Goal: Task Accomplishment & Management: Complete application form

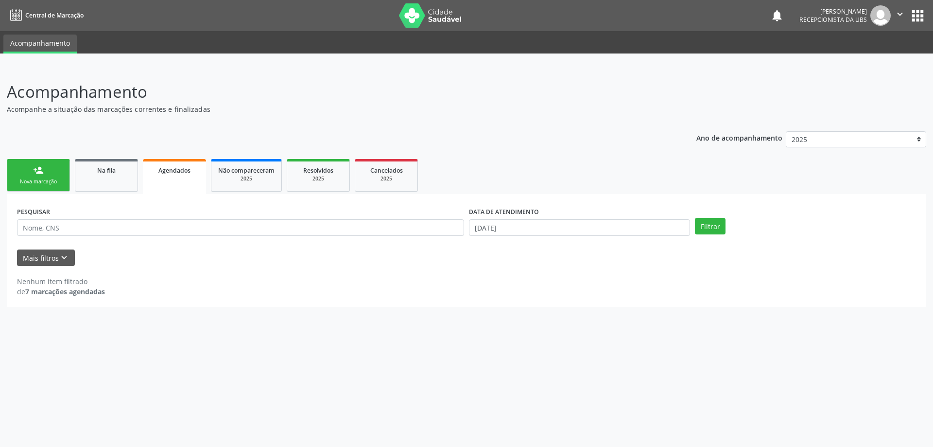
click at [38, 179] on div "Nova marcação" at bounding box center [38, 181] width 49 height 7
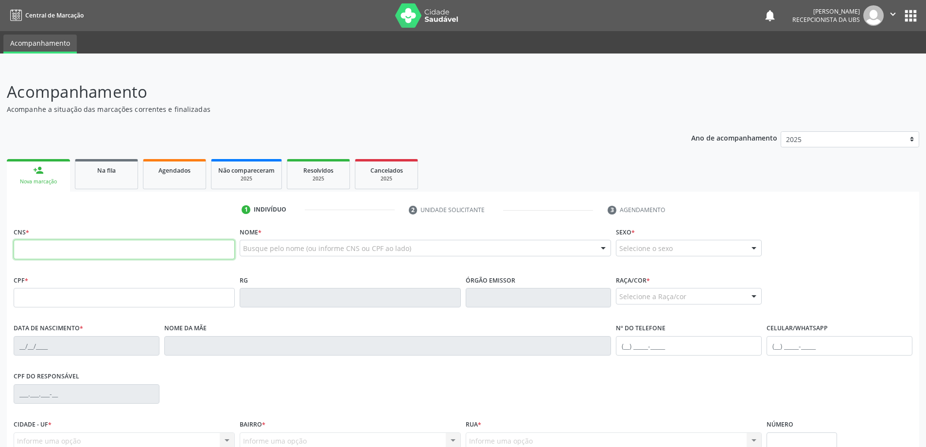
click at [123, 253] on input "text" at bounding box center [124, 249] width 221 height 19
type input "700 0081 5016 1508"
type input "259.460.484-49"
type input "0[DATE]"
type input "[PERSON_NAME]"
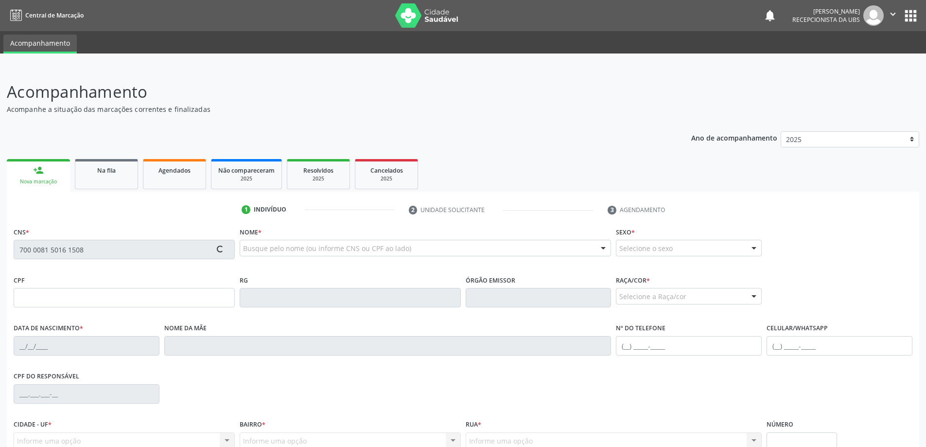
type input "[PHONE_NUMBER]"
type input "2"
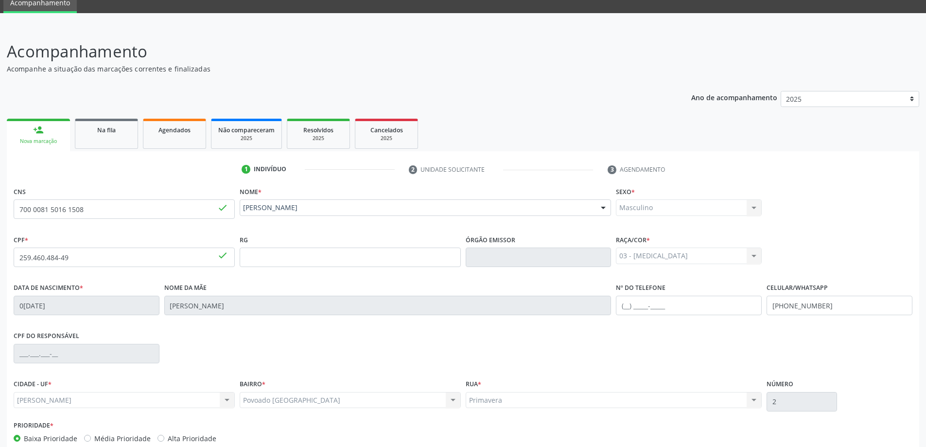
scroll to position [94, 0]
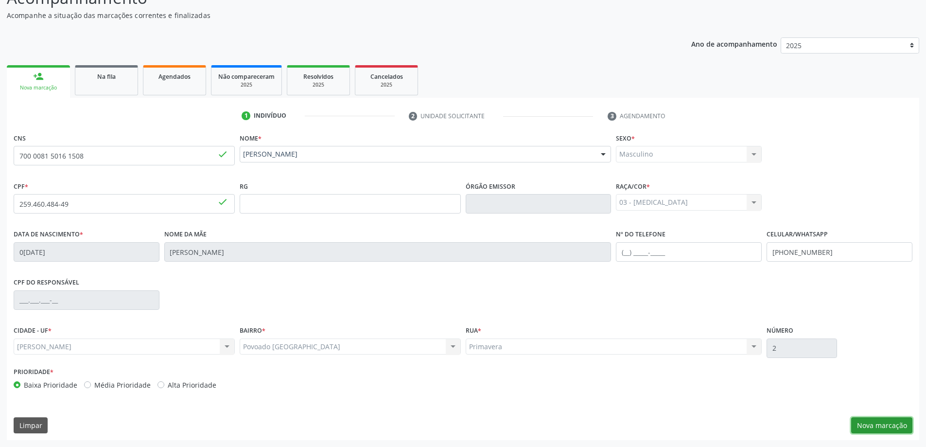
click at [879, 421] on button "Nova marcação" at bounding box center [881, 425] width 61 height 17
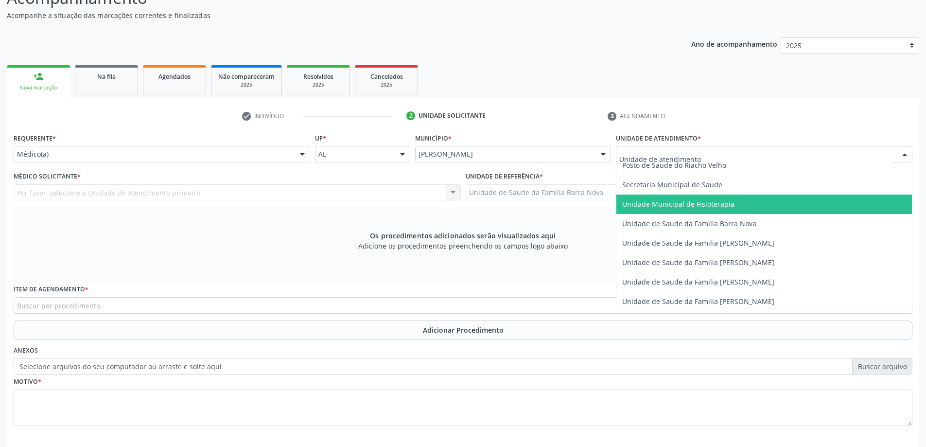
scroll to position [486, 0]
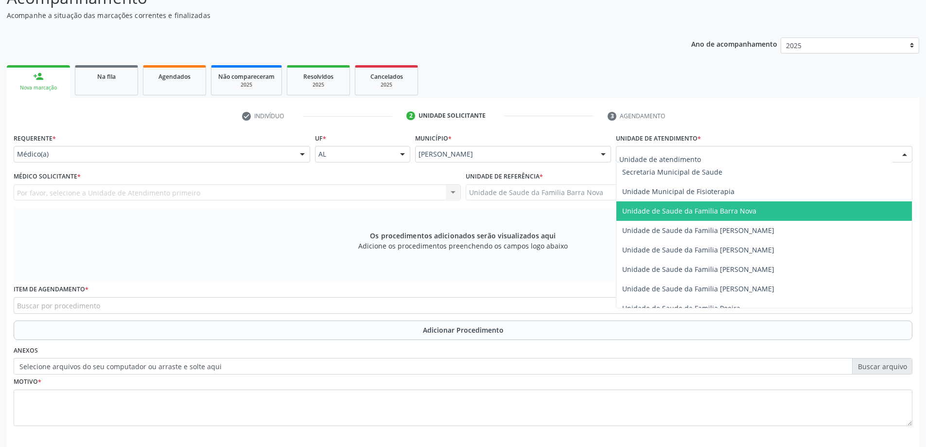
click at [718, 213] on span "Unidade de Saude da Familia Barra Nova" at bounding box center [689, 210] width 134 height 9
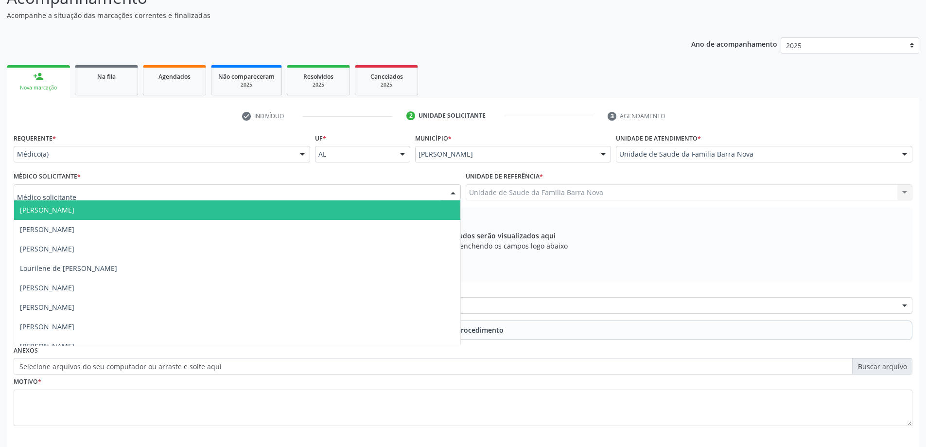
click at [188, 189] on div at bounding box center [237, 192] width 447 height 17
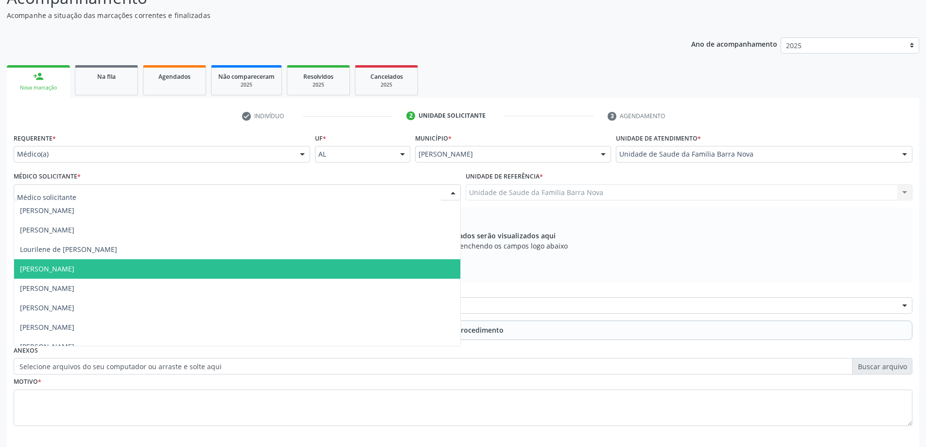
scroll to position [30, 0]
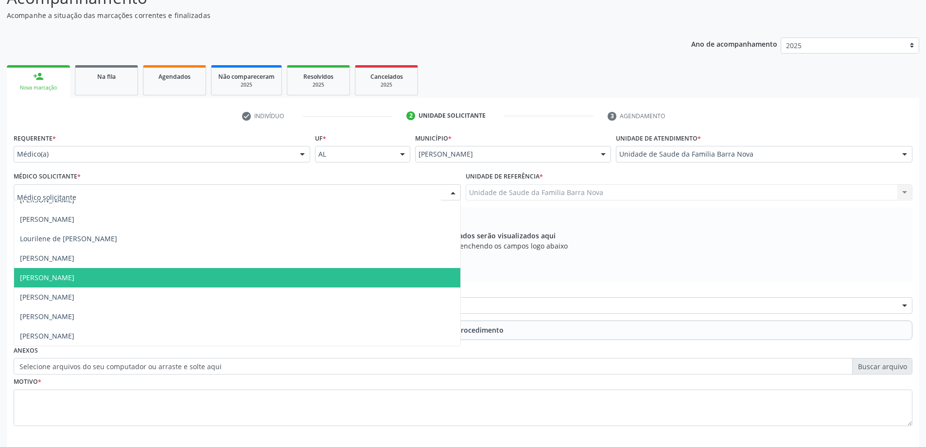
click at [180, 282] on span "[PERSON_NAME]" at bounding box center [237, 277] width 446 height 19
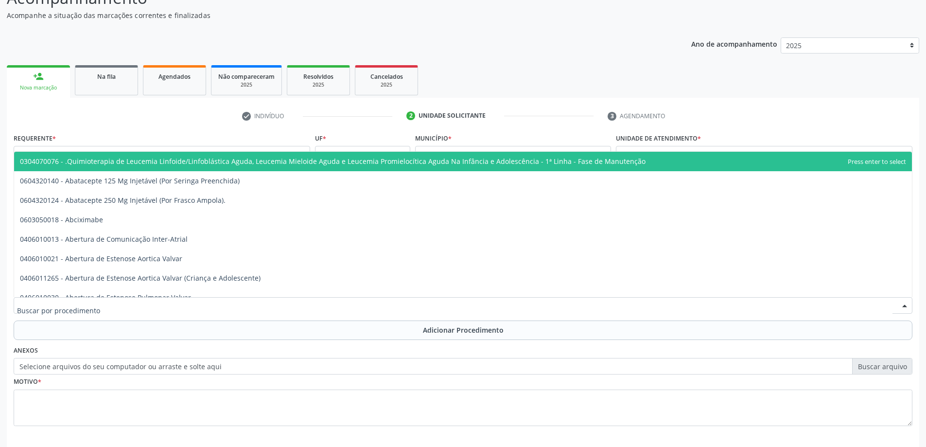
click at [246, 306] on div at bounding box center [463, 305] width 898 height 17
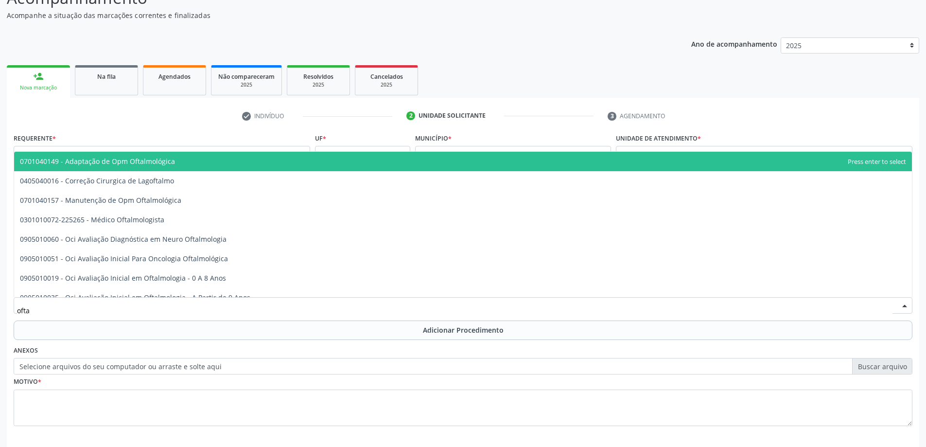
type input "oftal"
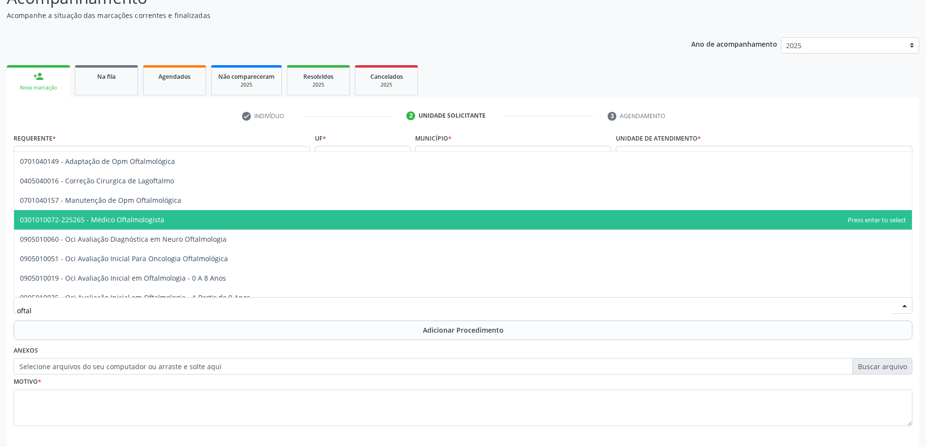
click at [150, 219] on span "0301010072-225265 - Médico Oftalmologista" at bounding box center [92, 219] width 144 height 9
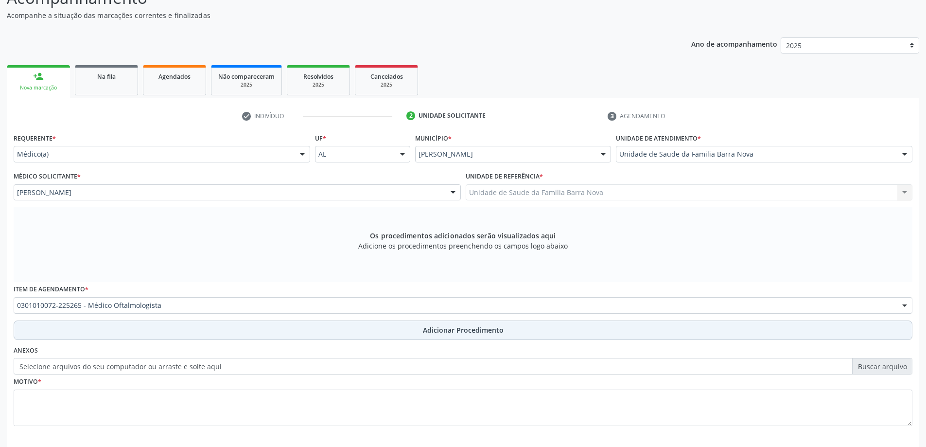
click at [431, 331] on span "Adicionar Procedimento" at bounding box center [463, 330] width 81 height 10
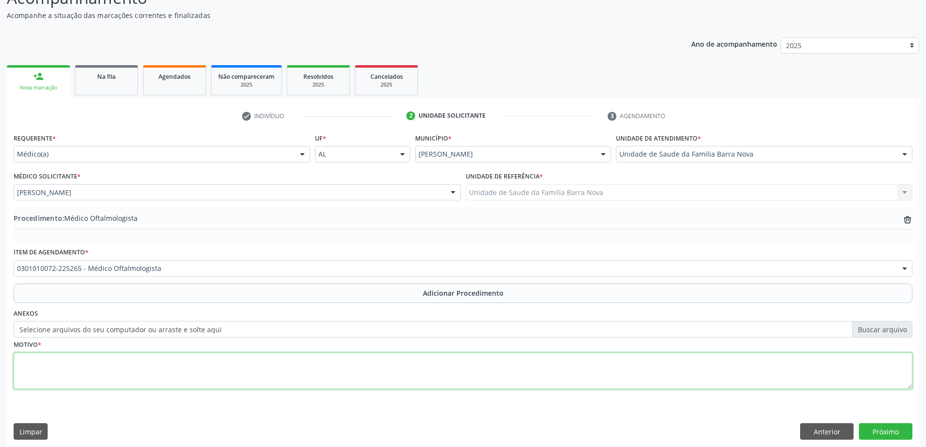
click at [120, 367] on textarea at bounding box center [463, 370] width 898 height 37
click at [78, 359] on textarea "Portador de HAS e DM" at bounding box center [463, 370] width 898 height 37
click at [99, 361] on textarea "Portador de HAS, DM" at bounding box center [463, 370] width 898 height 37
type textarea "Portador de HAS, DM e défict da acuidade visual. Solicito avaliação."
click at [888, 427] on button "Próximo" at bounding box center [885, 431] width 53 height 17
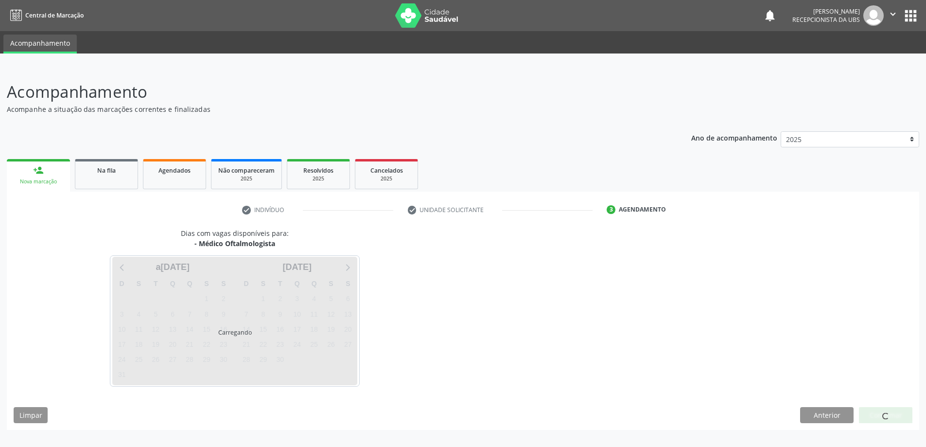
scroll to position [0, 0]
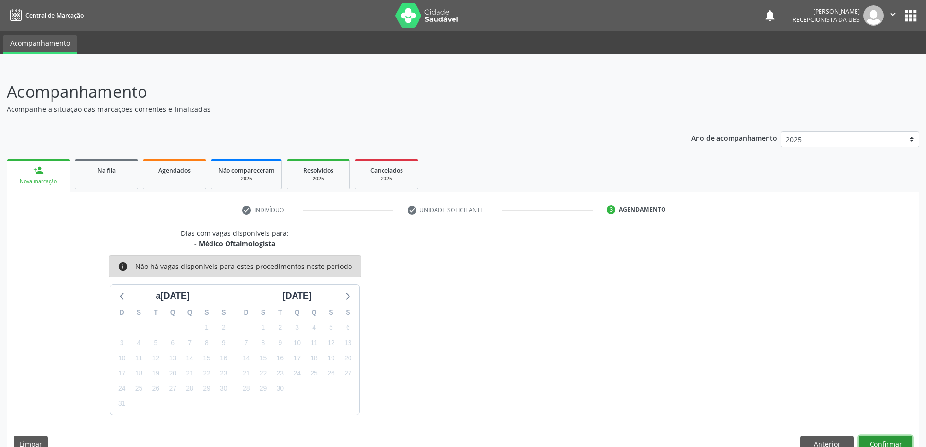
click at [883, 440] on button "Confirmar" at bounding box center [885, 443] width 53 height 17
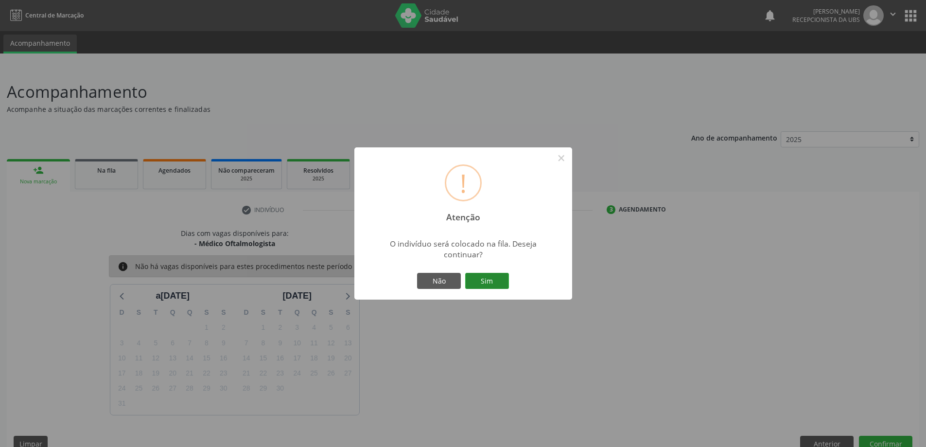
click at [493, 275] on button "Sim" at bounding box center [487, 281] width 44 height 17
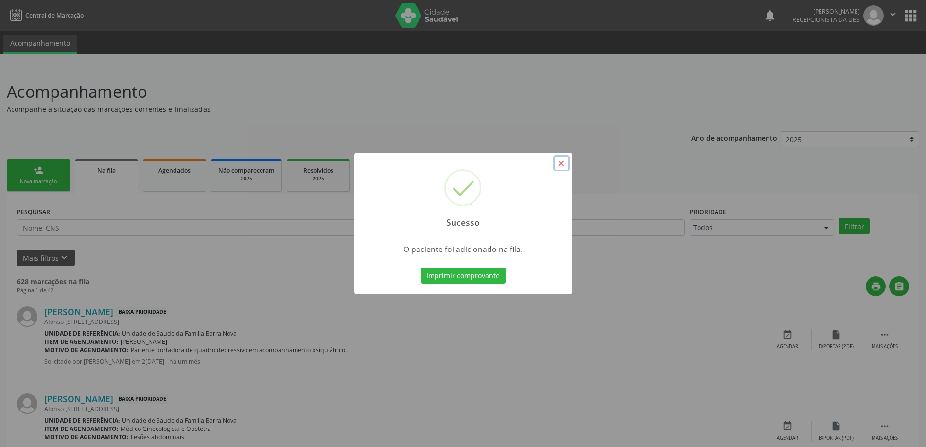
click at [564, 163] on button "×" at bounding box center [561, 163] width 17 height 17
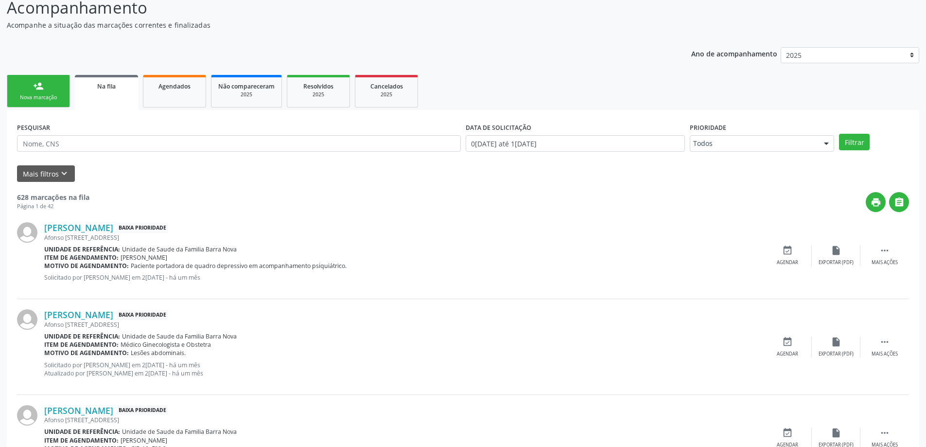
scroll to position [97, 0]
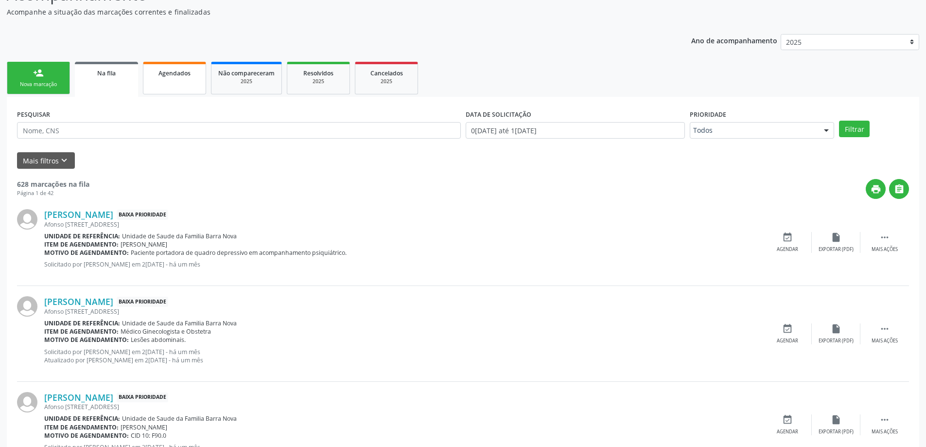
click at [195, 70] on div "Agendados" at bounding box center [174, 73] width 49 height 10
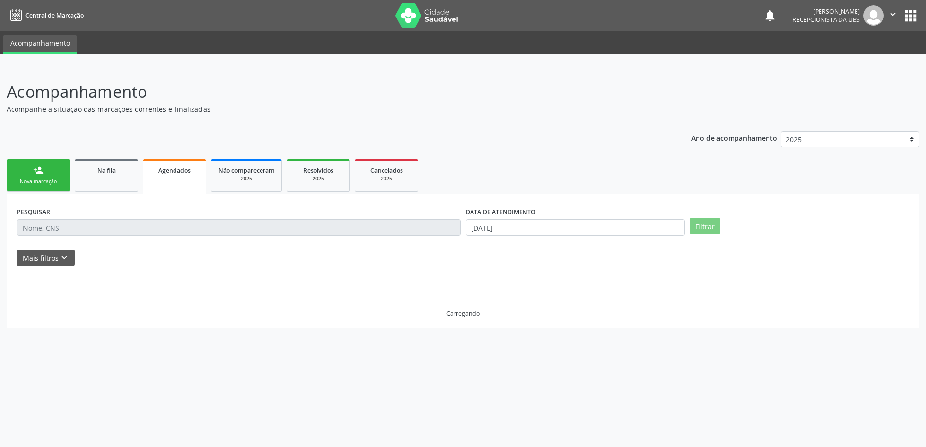
scroll to position [0, 0]
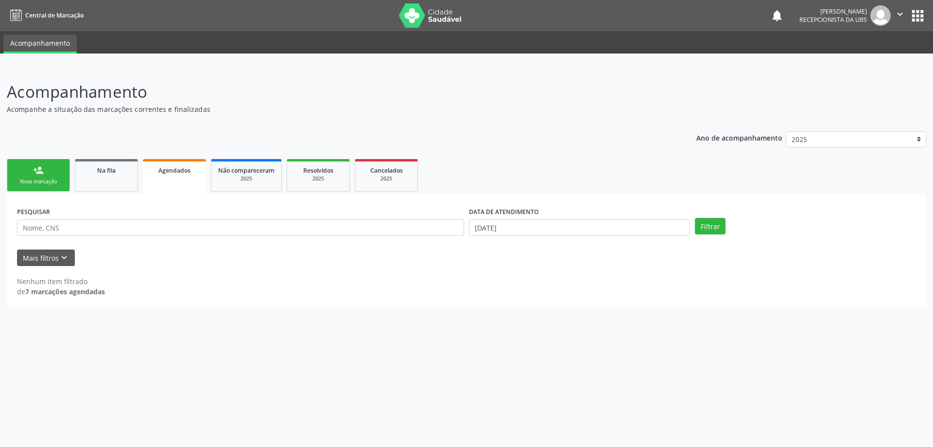
click at [54, 176] on link "person_add Nova marcação" at bounding box center [38, 175] width 63 height 33
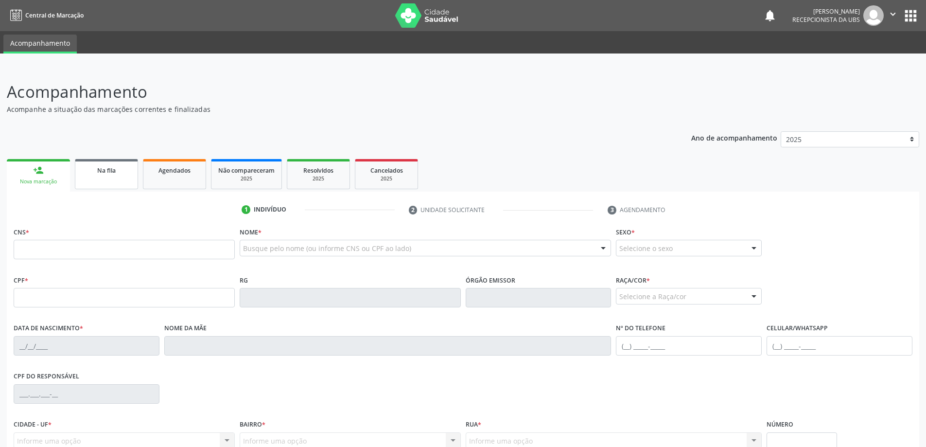
click at [123, 179] on link "Na fila" at bounding box center [106, 174] width 63 height 30
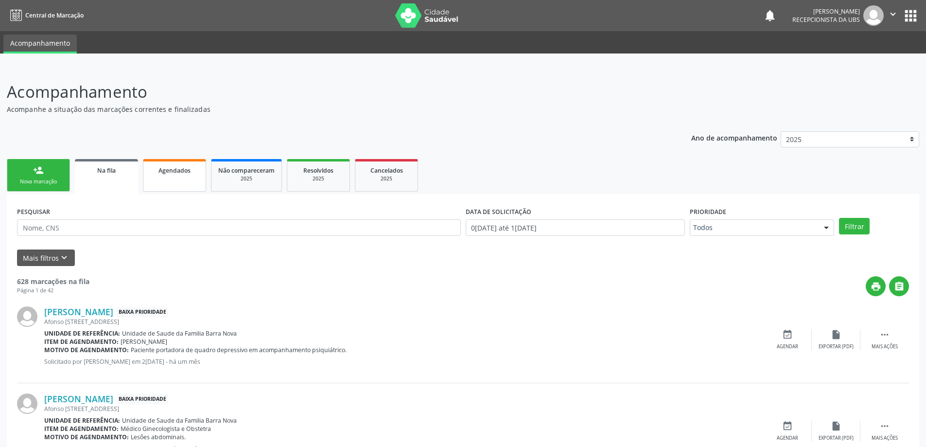
click at [176, 179] on link "Agendados" at bounding box center [174, 175] width 63 height 33
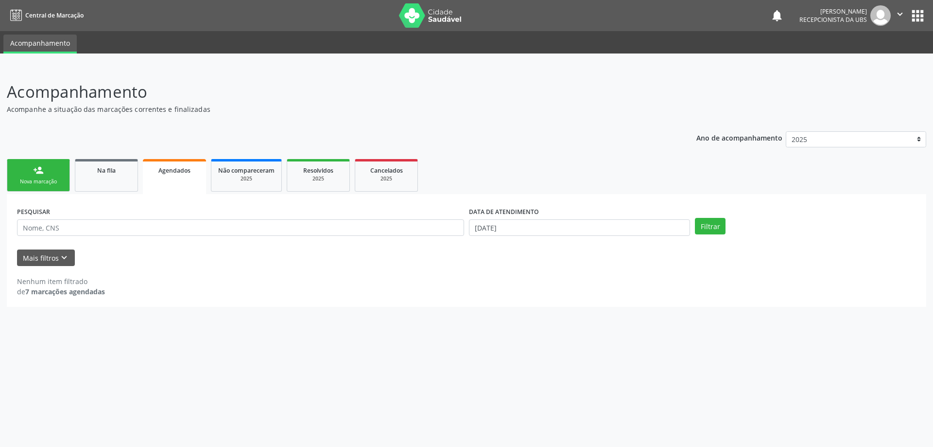
click at [45, 175] on link "person_add Nova marcação" at bounding box center [38, 175] width 63 height 33
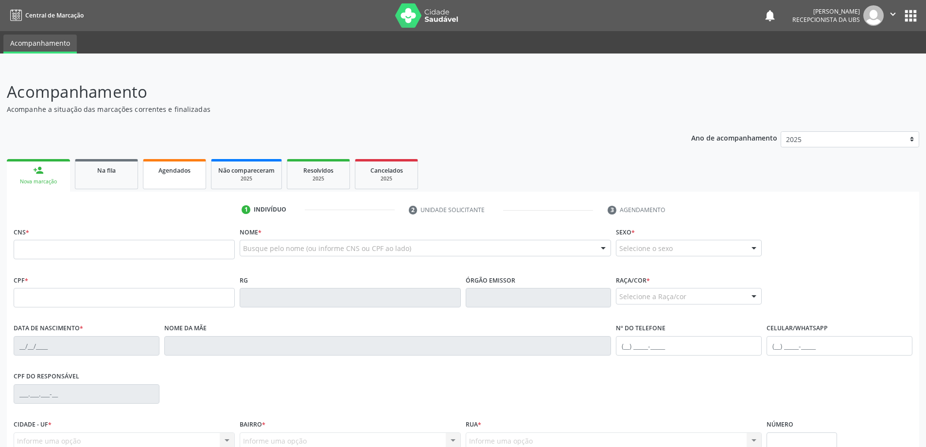
click at [175, 173] on span "Agendados" at bounding box center [174, 170] width 32 height 8
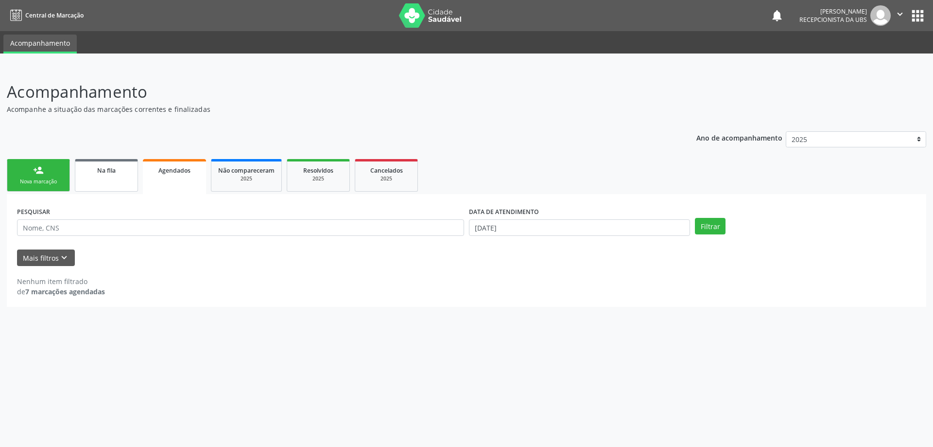
click at [87, 182] on link "Na fila" at bounding box center [106, 175] width 63 height 33
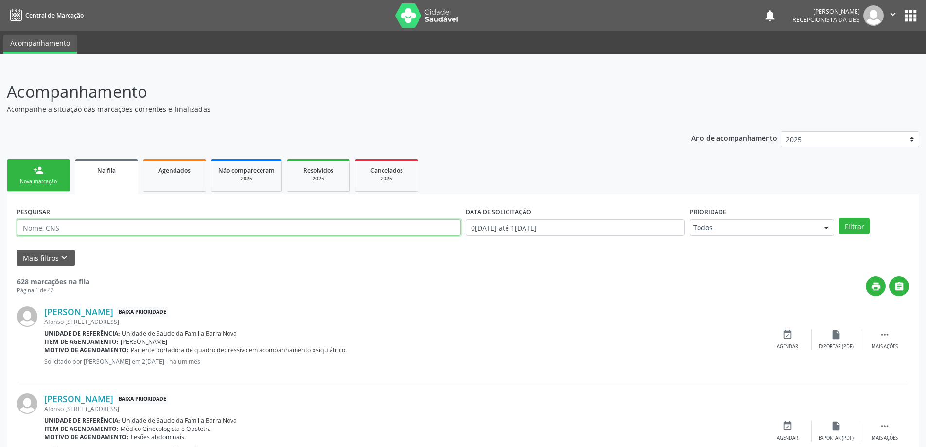
click at [75, 225] on input "text" at bounding box center [239, 227] width 444 height 17
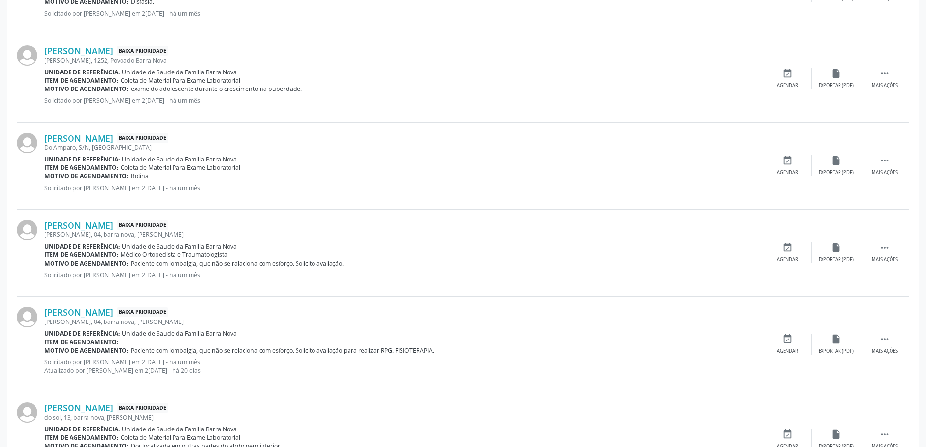
scroll to position [1225, 0]
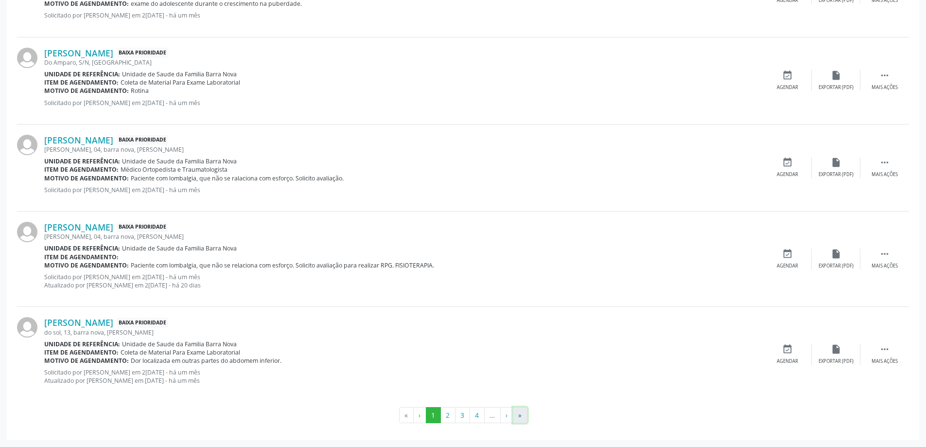
click at [518, 422] on button "»" at bounding box center [520, 415] width 15 height 17
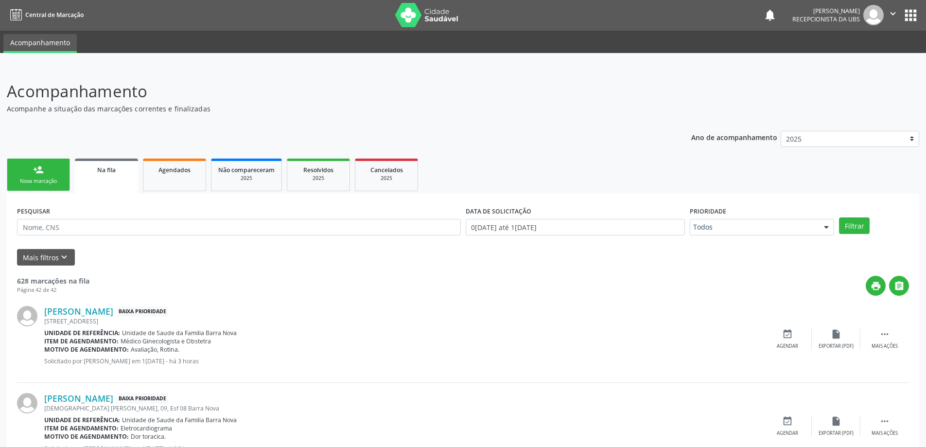
scroll to position [0, 0]
click at [48, 170] on link "person_add Nova marcação" at bounding box center [38, 175] width 63 height 33
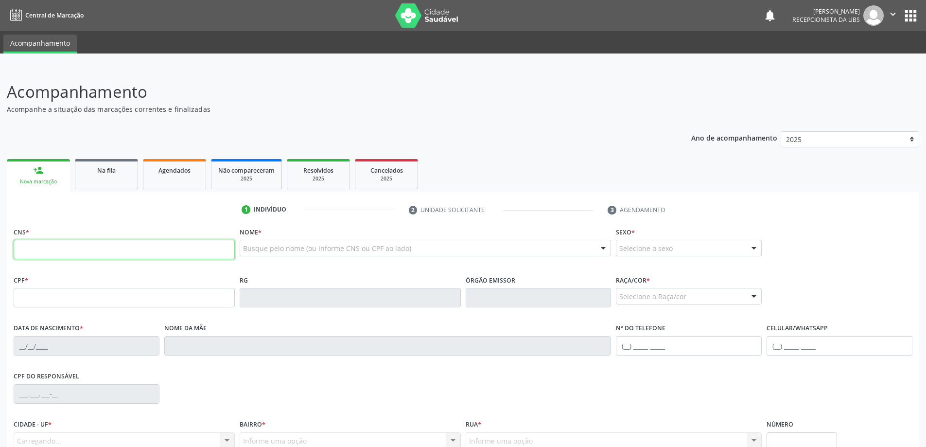
click at [64, 243] on input "text" at bounding box center [124, 249] width 221 height 19
type input "706 0073 4338 9746"
type input "677.128.194-91"
type input "1[DATE]"
type input "[PERSON_NAME]"
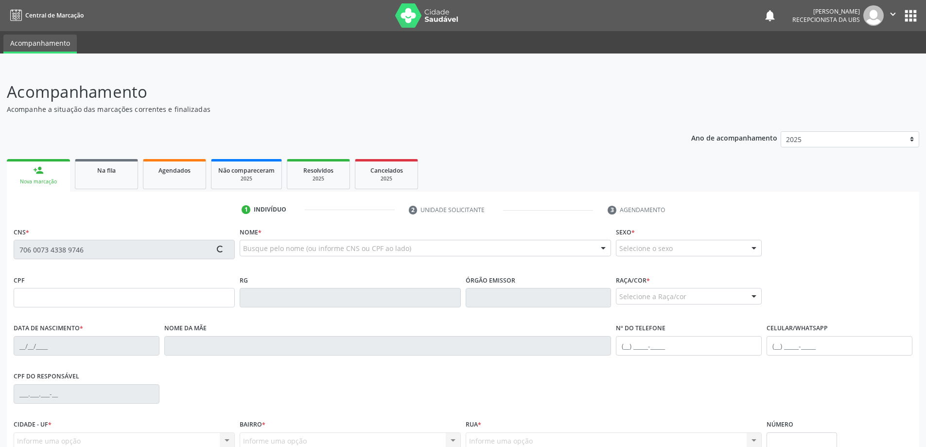
type input "[PHONE_NUMBER]"
type input "6"
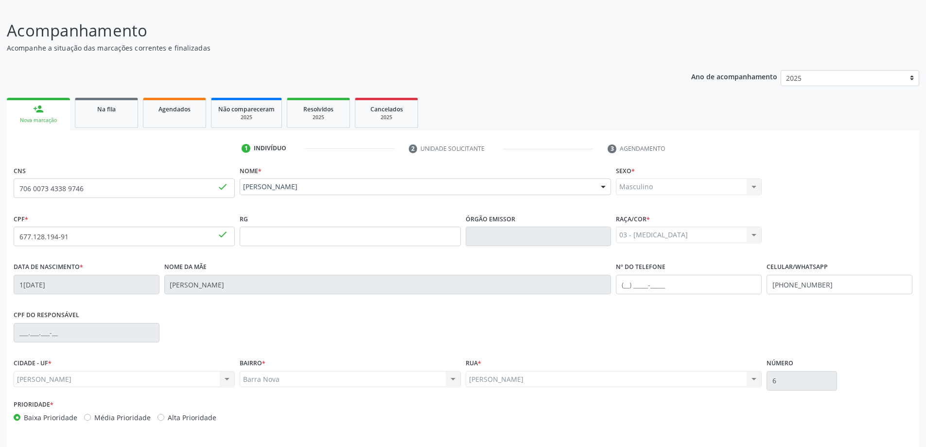
scroll to position [94, 0]
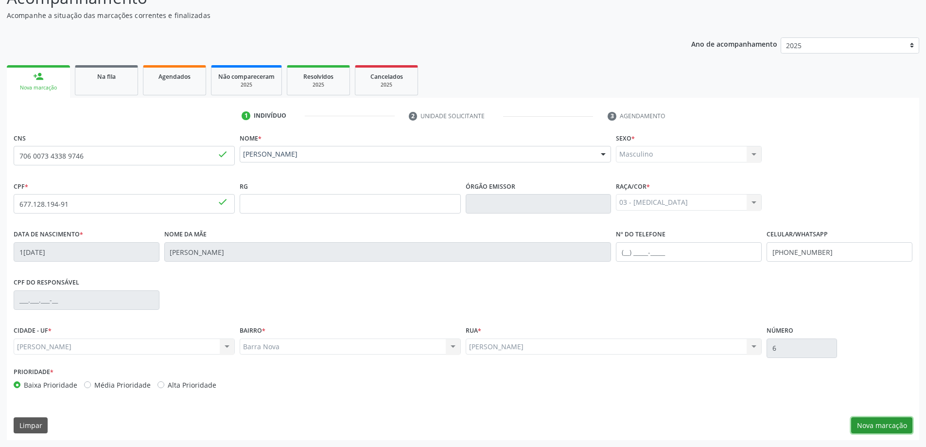
click at [891, 428] on button "Nova marcação" at bounding box center [881, 425] width 61 height 17
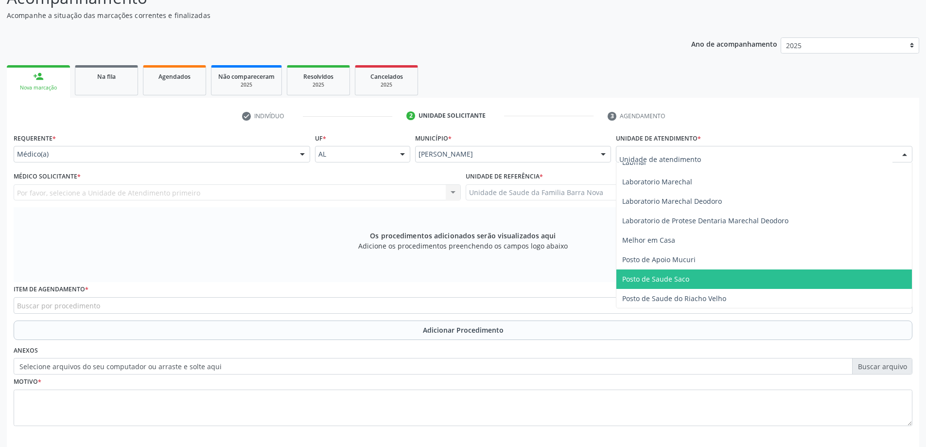
scroll to position [437, 0]
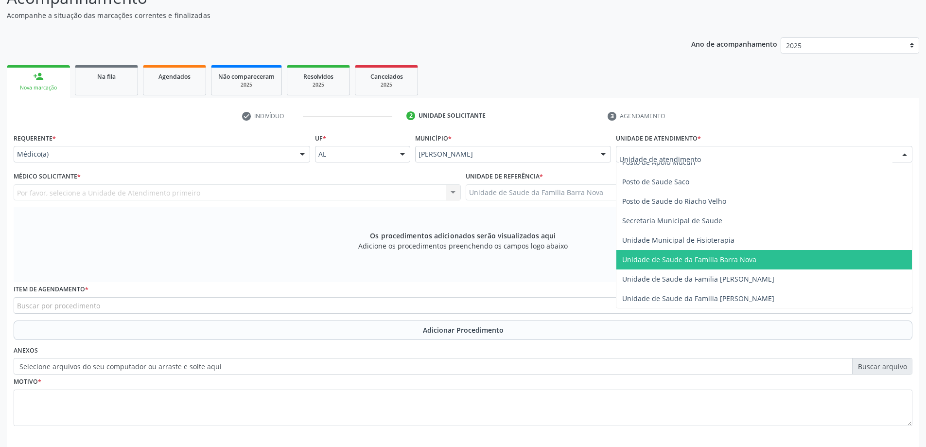
click at [704, 261] on span "Unidade de Saude da Familia Barra Nova" at bounding box center [689, 259] width 134 height 9
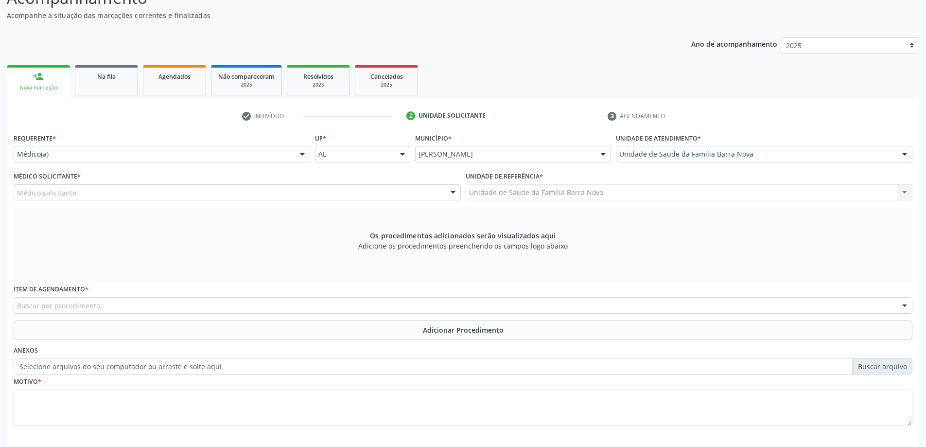
click at [240, 193] on div "Médico solicitante" at bounding box center [237, 192] width 447 height 17
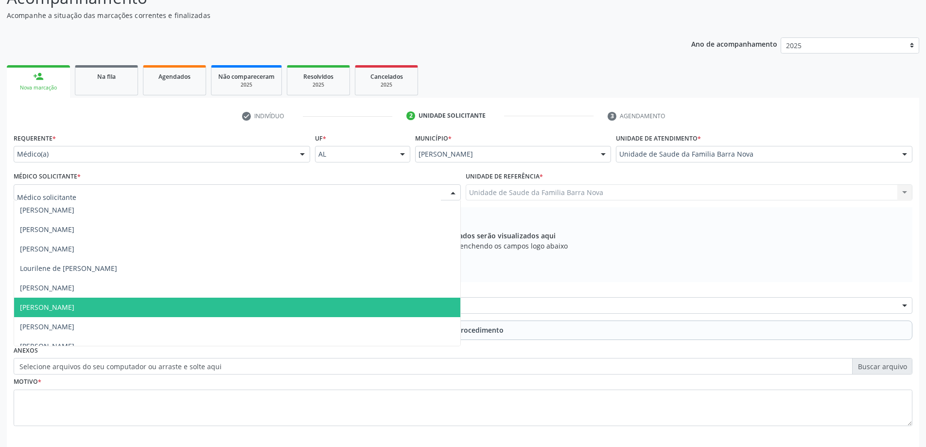
click at [225, 299] on span "[PERSON_NAME]" at bounding box center [237, 306] width 446 height 19
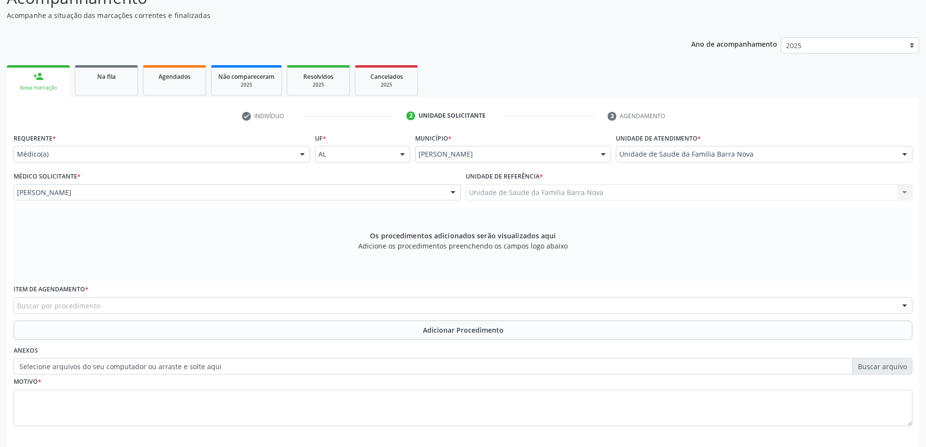
click at [198, 304] on div "Buscar por procedimento" at bounding box center [463, 305] width 898 height 17
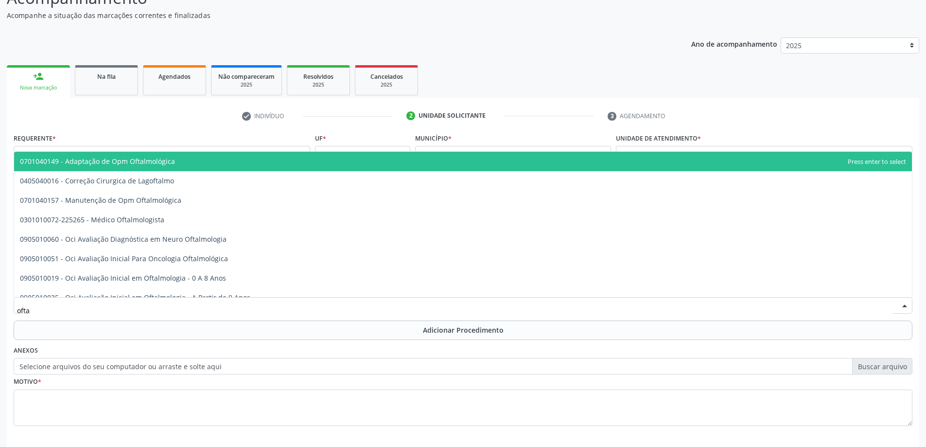
type input "oftal"
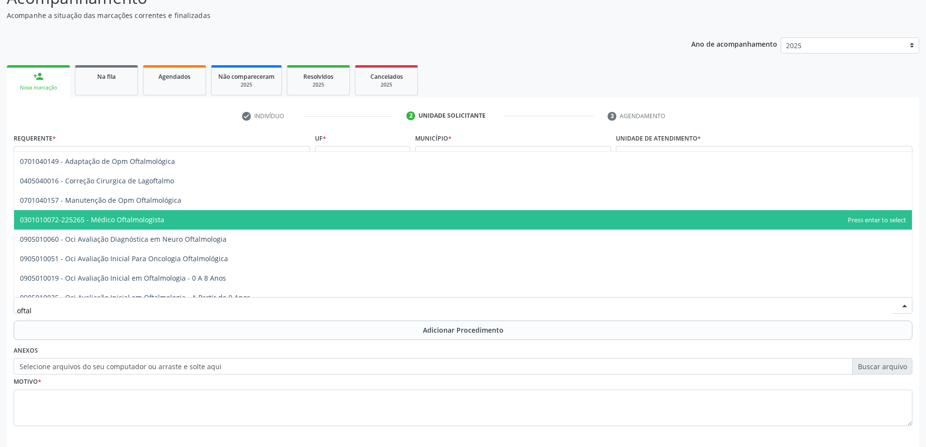
click at [184, 220] on span "0301010072-225265 - Médico Oftalmologista" at bounding box center [462, 219] width 897 height 19
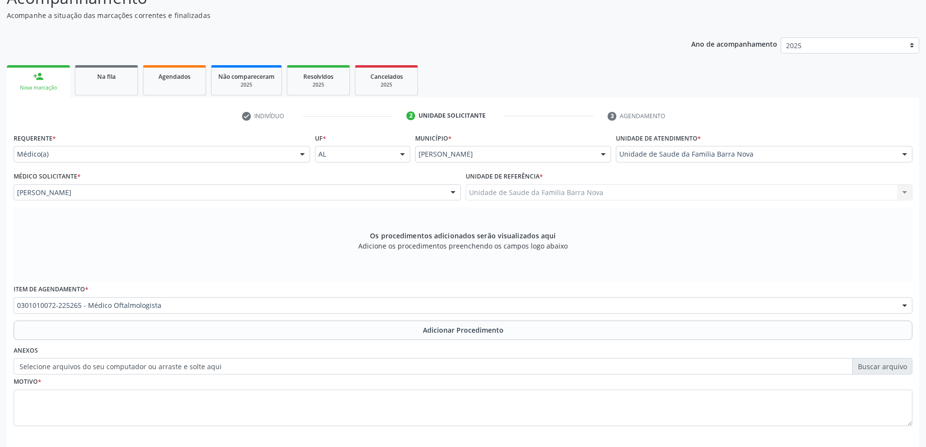
click at [448, 340] on div "Requerente * Médico(a) Médico(a) Enfermeiro(a) Paciente Nenhum resultado encont…" at bounding box center [463, 285] width 898 height 309
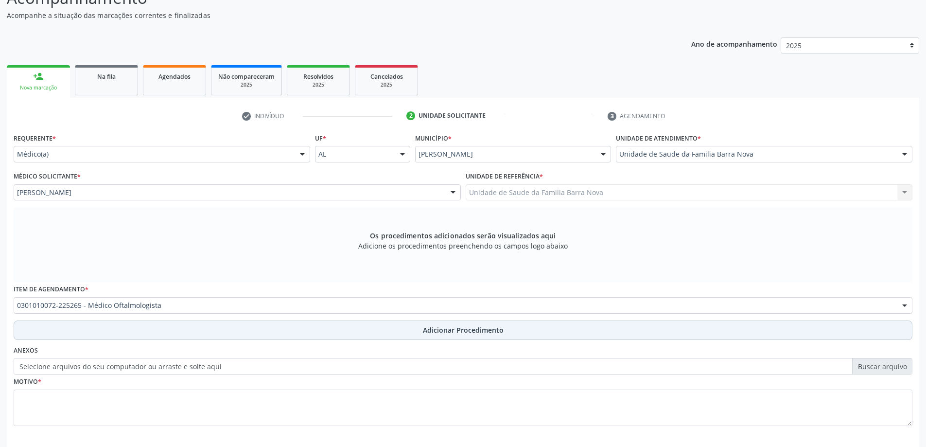
click at [449, 337] on button "Adicionar Procedimento" at bounding box center [463, 329] width 898 height 19
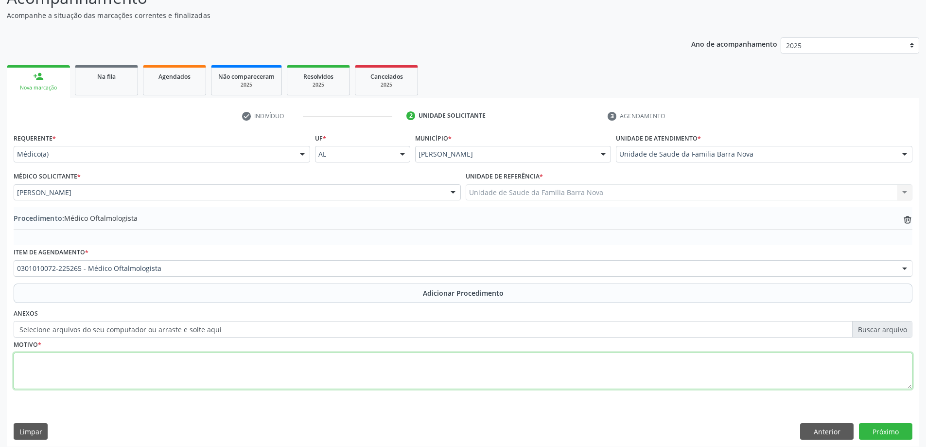
click at [151, 376] on textarea at bounding box center [463, 370] width 898 height 37
type textarea "Portador de [MEDICAL_DATA] mellitus insulino dependente. Solicito avaliação."
click at [887, 427] on button "Próximo" at bounding box center [885, 431] width 53 height 17
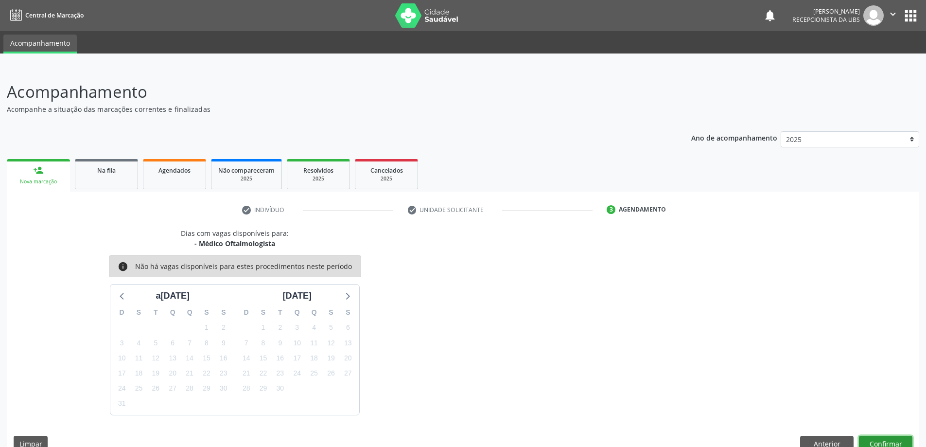
click at [890, 438] on button "Confirmar" at bounding box center [885, 443] width 53 height 17
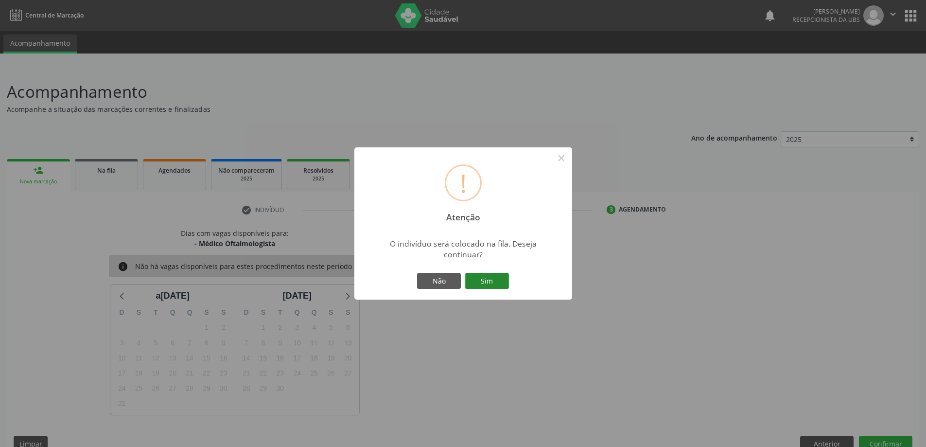
click at [486, 282] on button "Sim" at bounding box center [487, 281] width 44 height 17
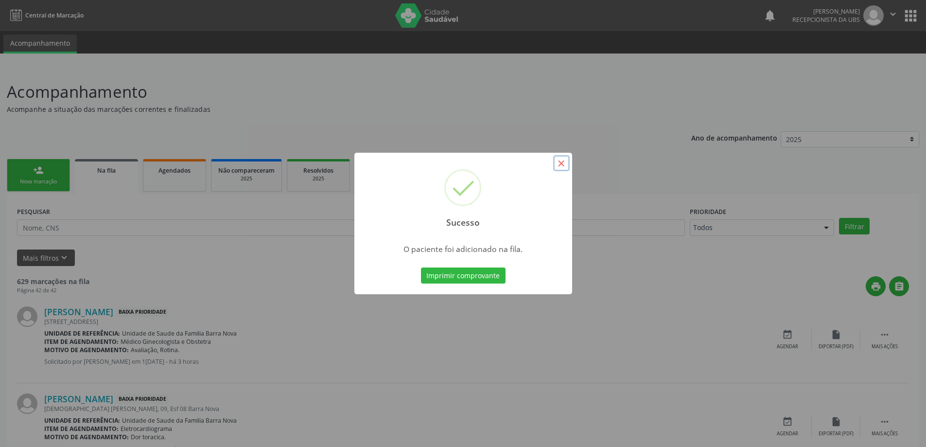
click at [560, 162] on button "×" at bounding box center [561, 163] width 17 height 17
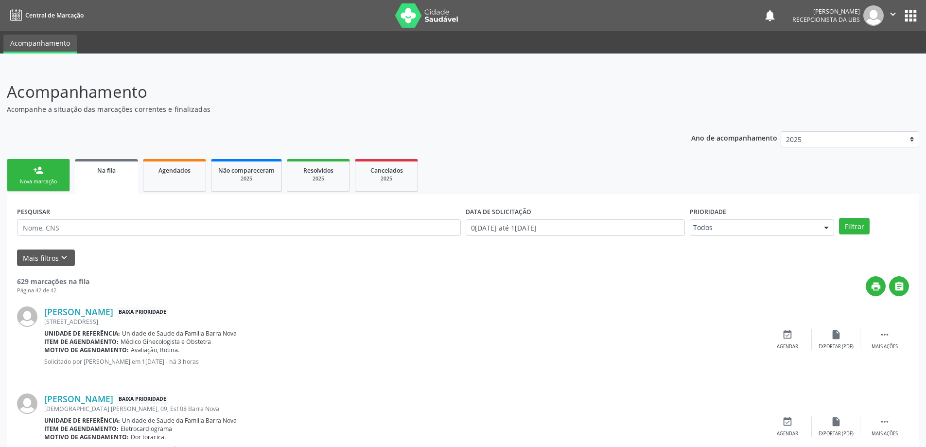
click at [50, 173] on link "person_add Nova marcação" at bounding box center [38, 175] width 63 height 33
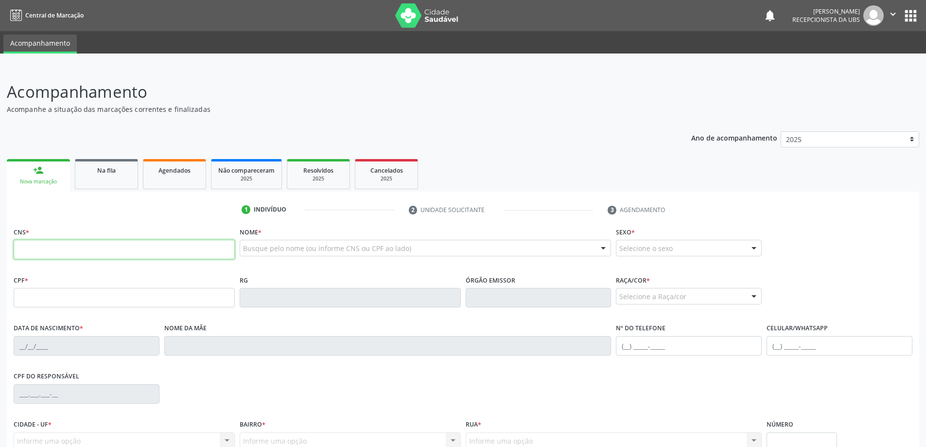
click at [73, 247] on input "text" at bounding box center [124, 249] width 221 height 19
type input "706 0073 4338 9746"
type input "677.128.194-91"
type input "1[DATE]"
type input "[PERSON_NAME]"
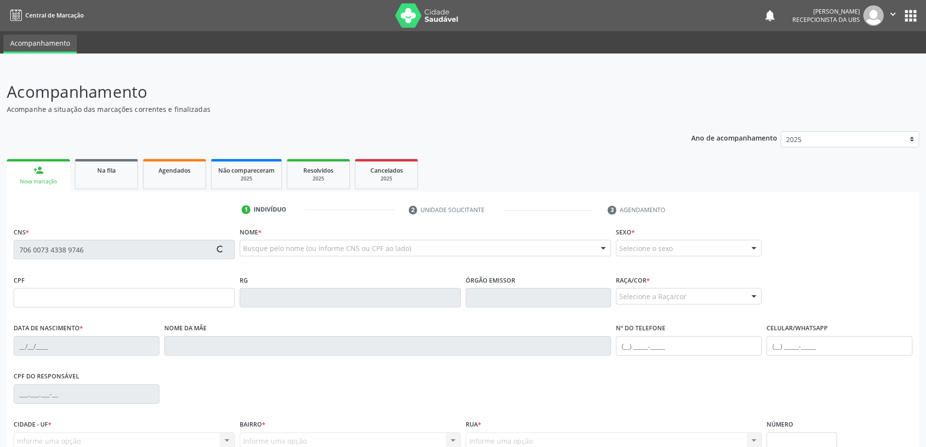
type input "[PHONE_NUMBER]"
type input "6"
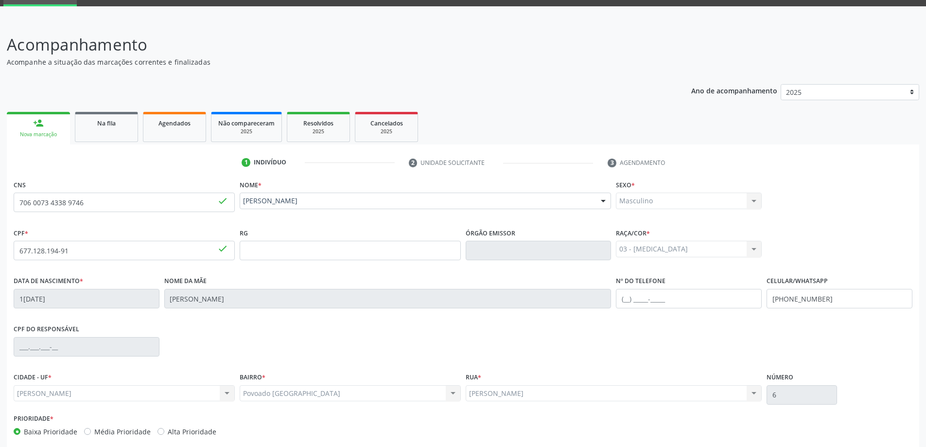
scroll to position [94, 0]
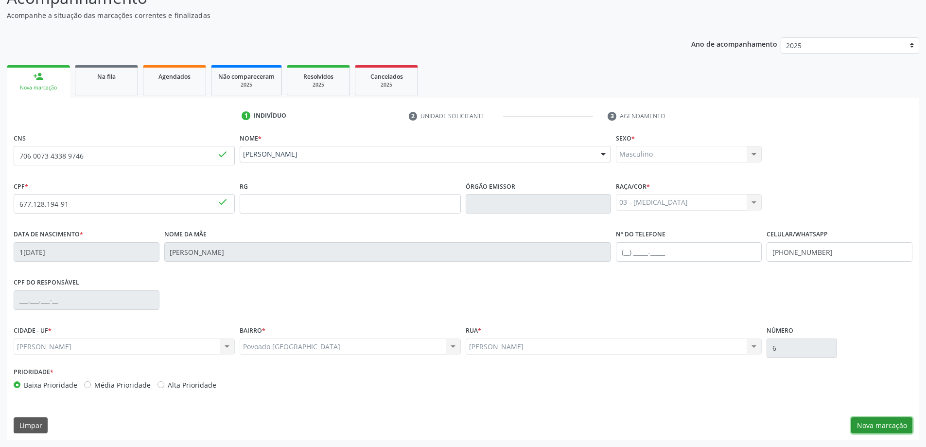
click at [881, 424] on button "Nova marcação" at bounding box center [881, 425] width 61 height 17
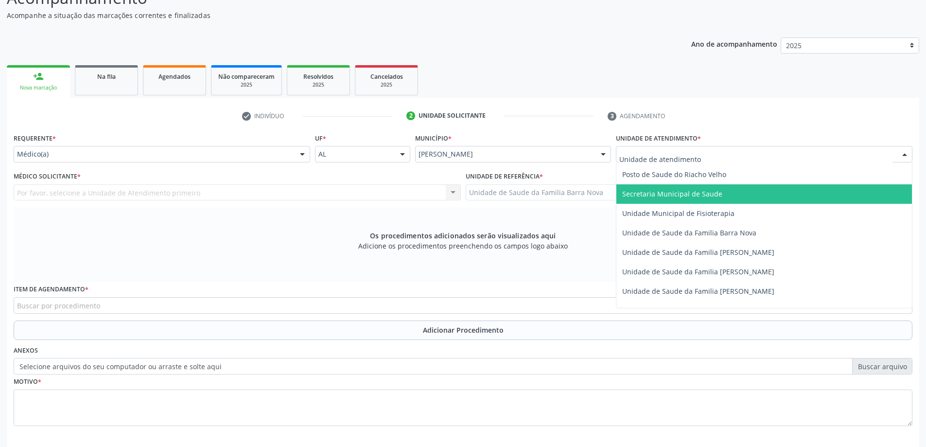
scroll to position [486, 0]
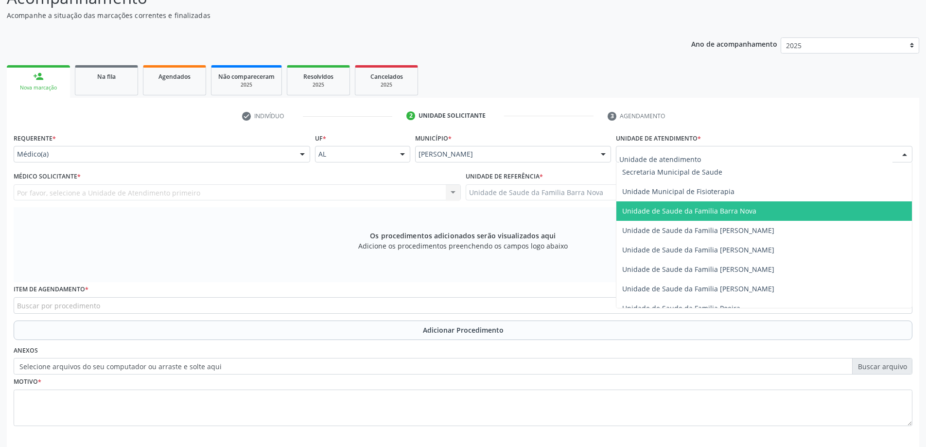
click at [739, 213] on span "Unidade de Saude da Familia Barra Nova" at bounding box center [689, 210] width 134 height 9
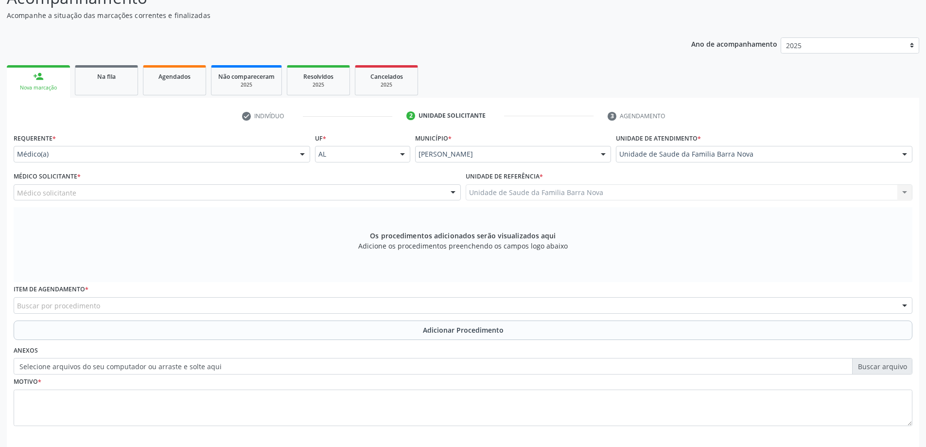
click at [214, 189] on div "Médico solicitante" at bounding box center [237, 192] width 447 height 17
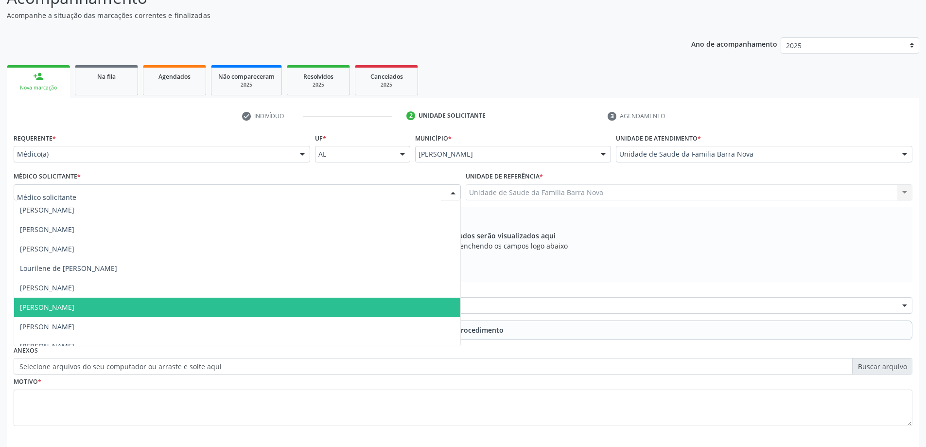
click at [177, 310] on span "[PERSON_NAME]" at bounding box center [237, 306] width 446 height 19
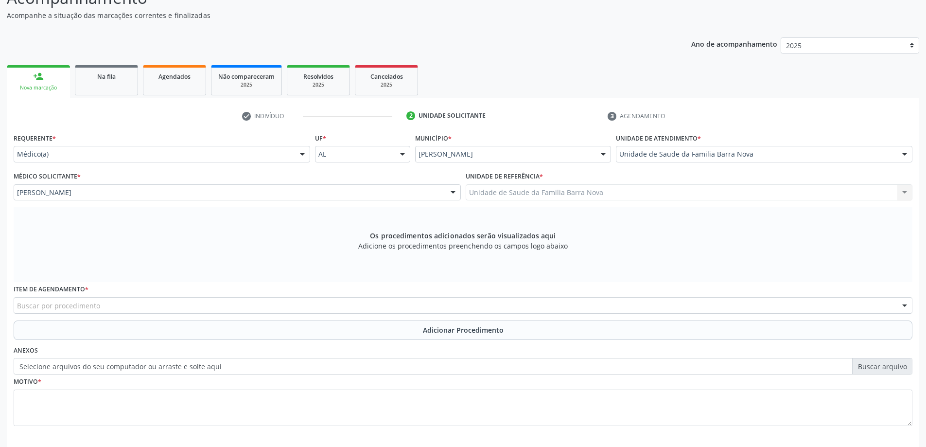
click at [317, 307] on div "Buscar por procedimento" at bounding box center [463, 305] width 898 height 17
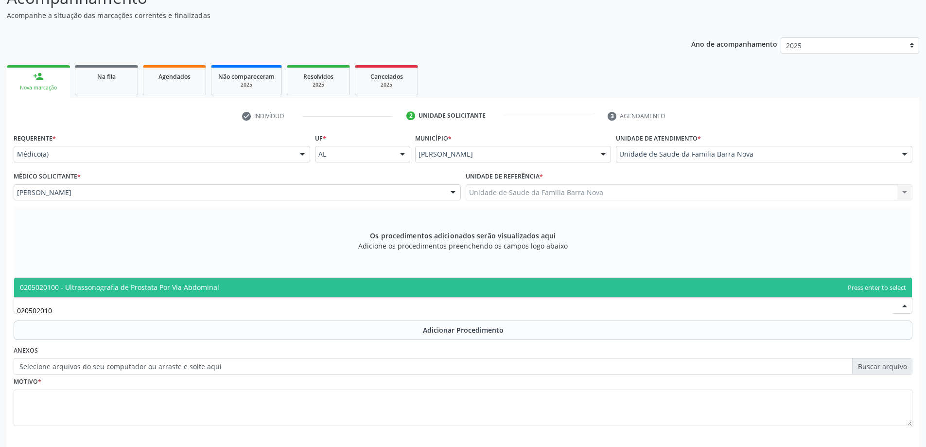
type input "0205020100"
click at [345, 286] on span "0205020100 - Ultrassonografia de Prostata Por Via Abdominal" at bounding box center [462, 286] width 897 height 19
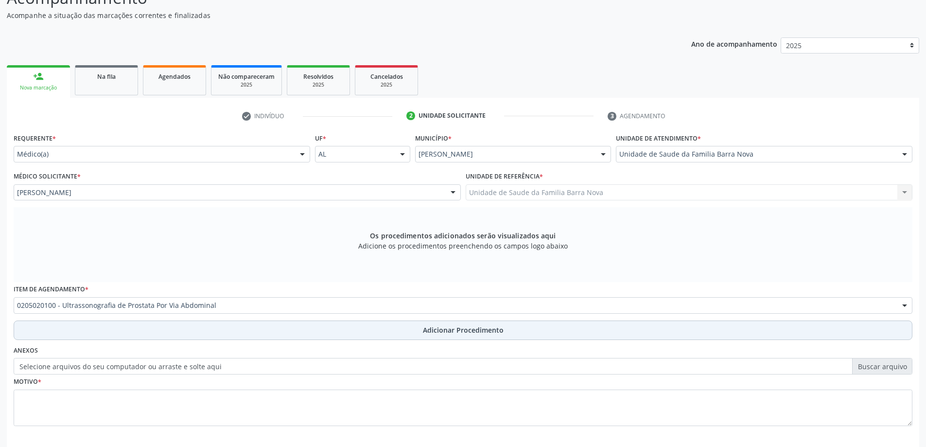
click at [434, 330] on span "Adicionar Procedimento" at bounding box center [463, 330] width 81 height 10
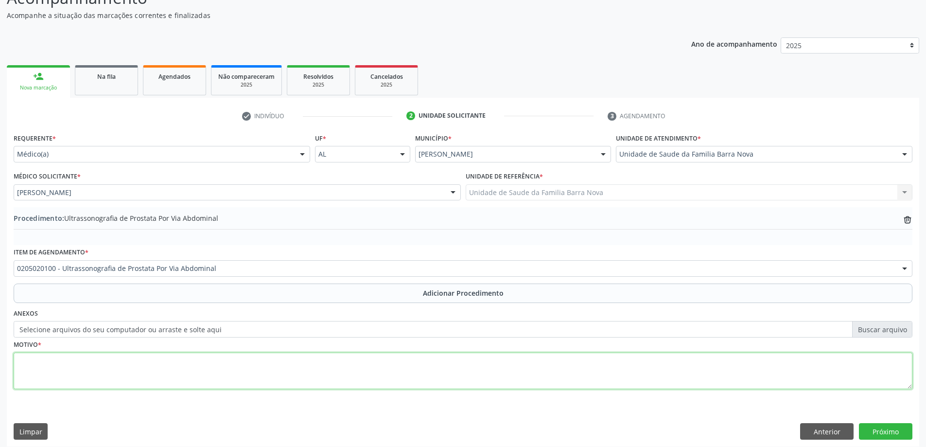
click at [205, 355] on textarea at bounding box center [463, 370] width 898 height 37
type textarea "h"
type textarea "H"
type textarea "Nictúria + jato urinário com resíduo."
click at [878, 431] on button "Próximo" at bounding box center [885, 431] width 53 height 17
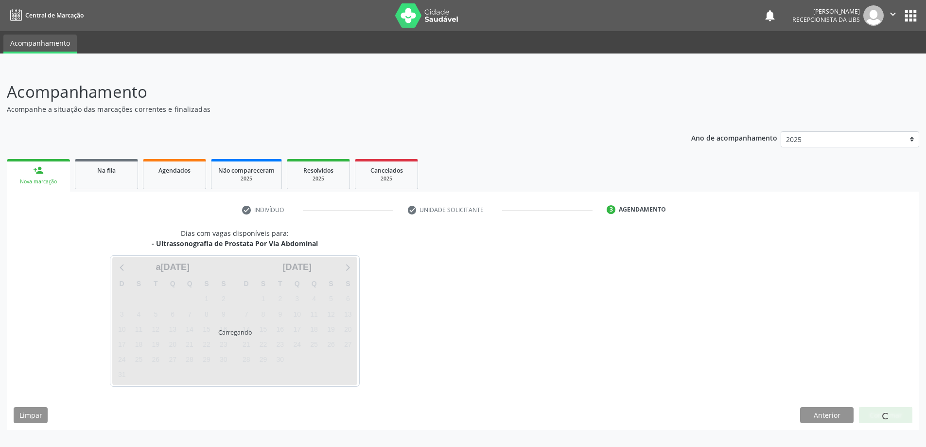
scroll to position [0, 0]
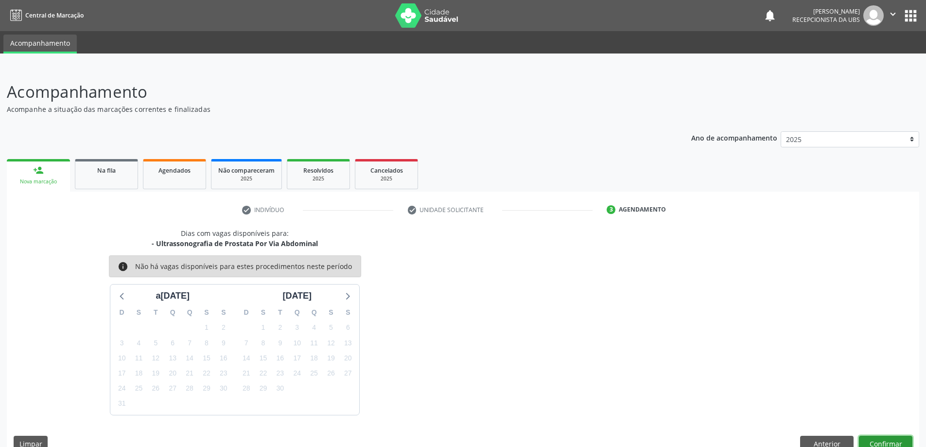
click at [889, 439] on button "Confirmar" at bounding box center [885, 443] width 53 height 17
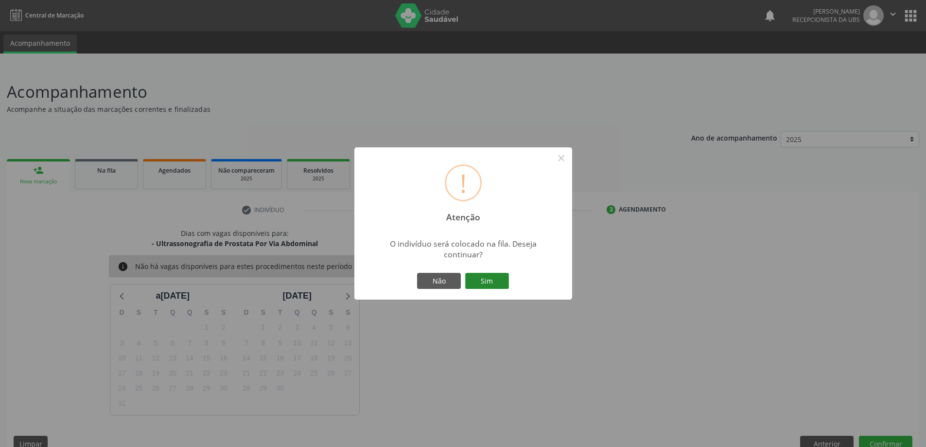
click at [478, 275] on button "Sim" at bounding box center [487, 281] width 44 height 17
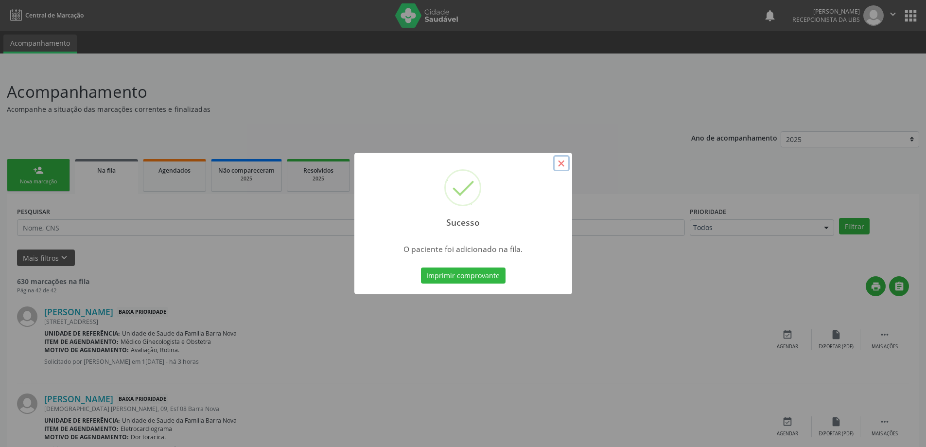
click at [565, 161] on button "×" at bounding box center [561, 163] width 17 height 17
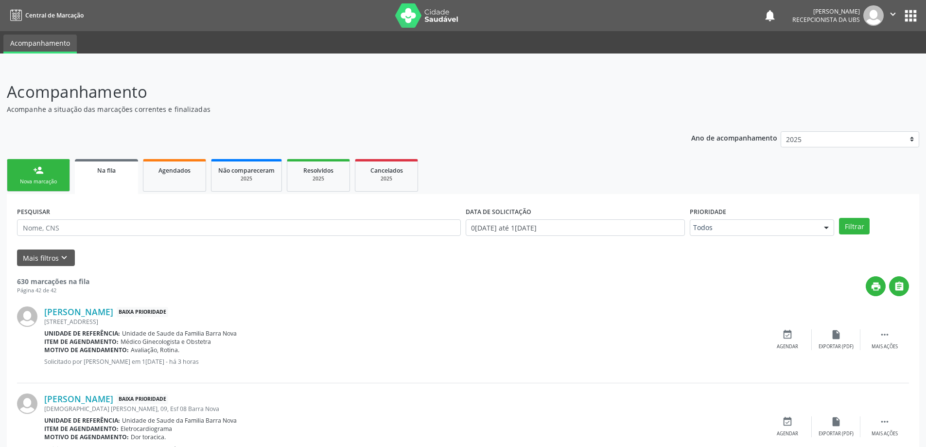
click at [34, 174] on div "person_add" at bounding box center [38, 170] width 11 height 11
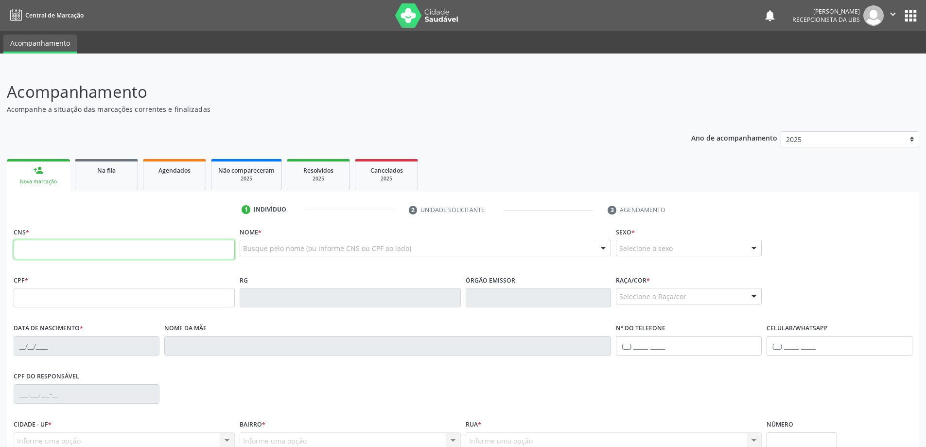
click at [29, 244] on input "text" at bounding box center [124, 249] width 221 height 19
type input "704 0028 6484 8365"
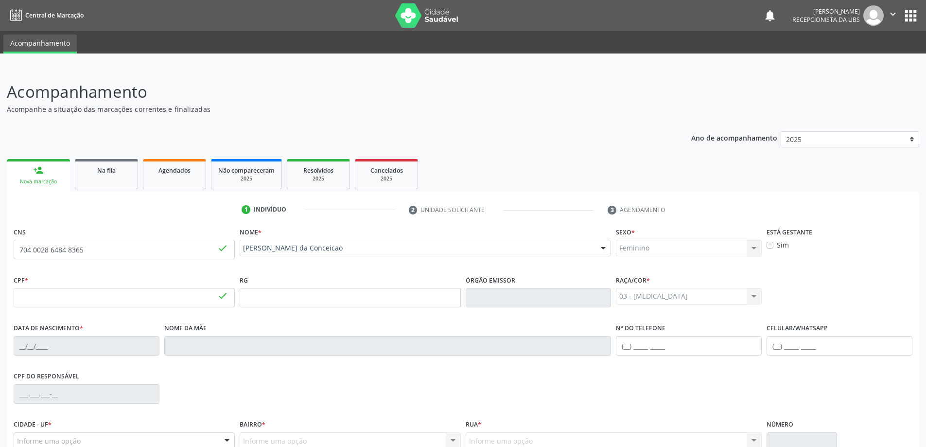
type input "186.292.394-92"
type input "[DATE]"
type input "[PERSON_NAME]"
type input "[PHONE_NUMBER]"
type input "26"
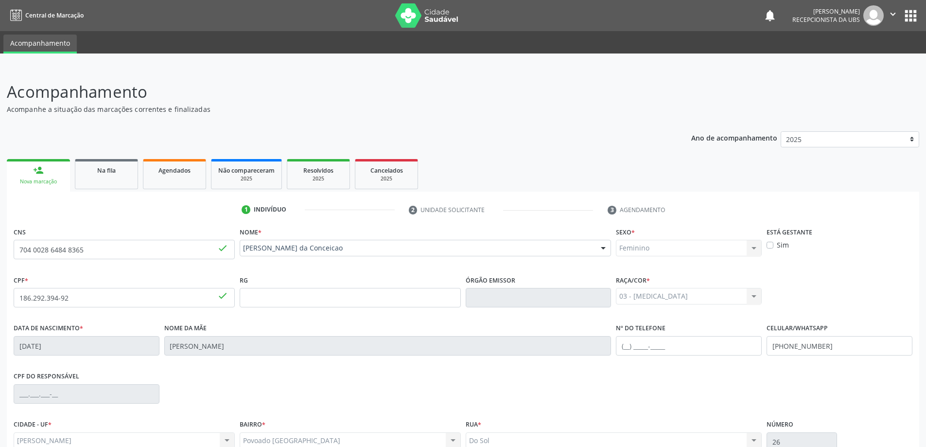
scroll to position [94, 0]
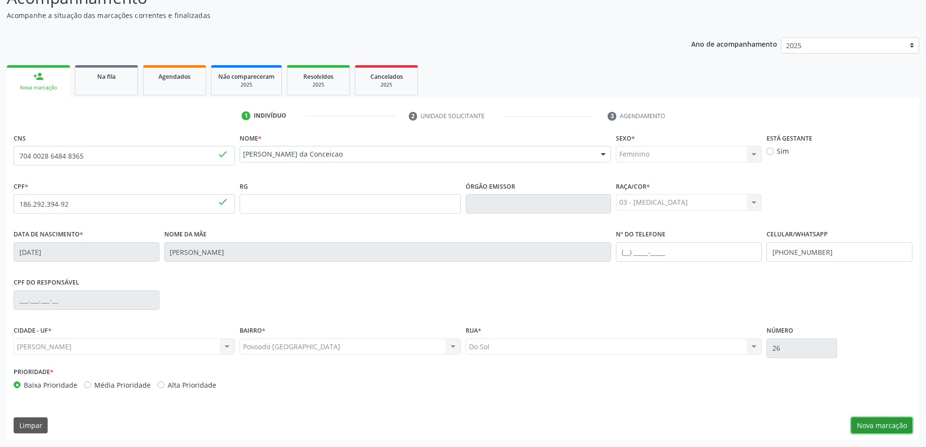
click at [888, 428] on button "Nova marcação" at bounding box center [881, 425] width 61 height 17
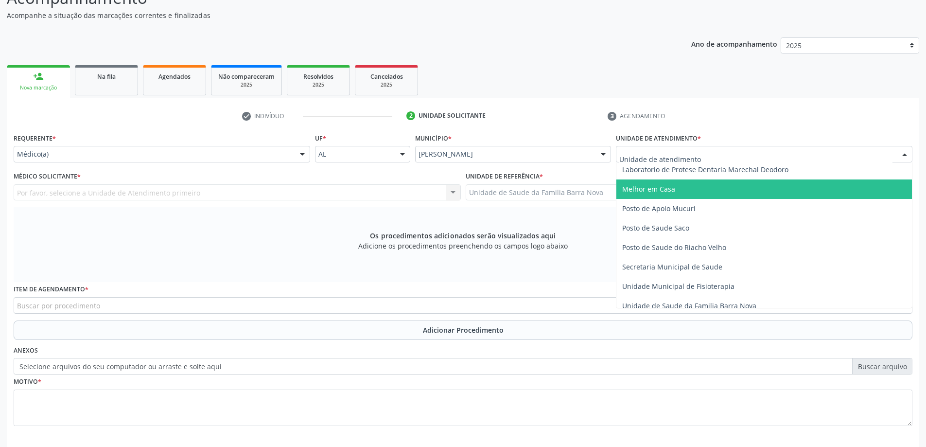
scroll to position [437, 0]
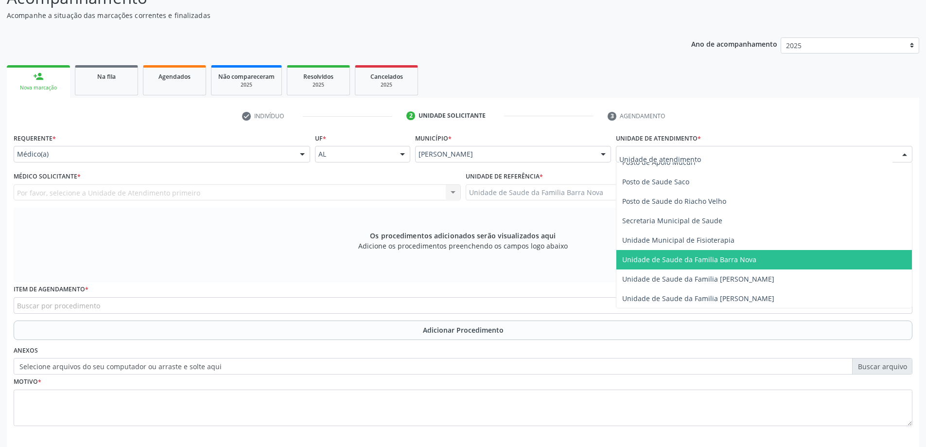
click at [719, 260] on span "Unidade de Saude da Familia Barra Nova" at bounding box center [689, 259] width 134 height 9
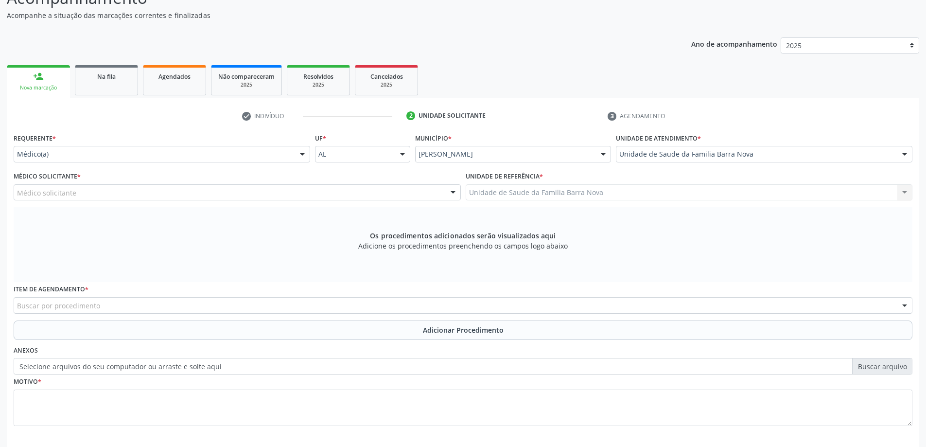
click at [322, 191] on div "Médico solicitante" at bounding box center [237, 192] width 447 height 17
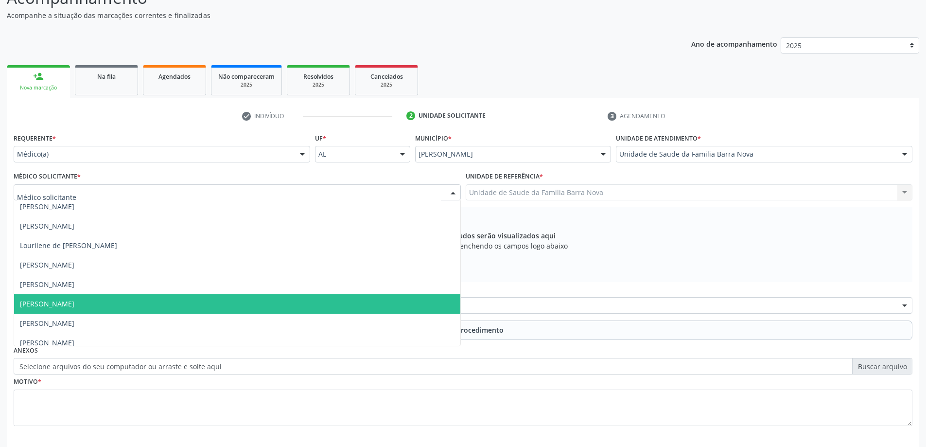
scroll to position [30, 0]
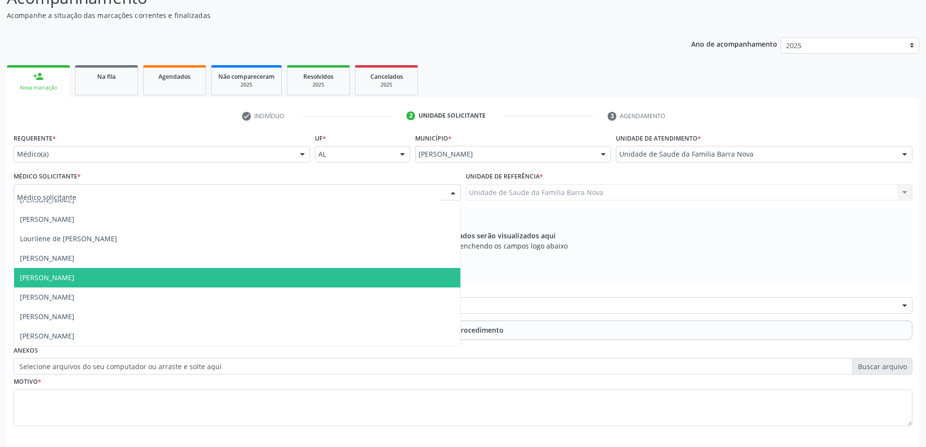
click at [247, 283] on span "[PERSON_NAME]" at bounding box center [237, 277] width 446 height 19
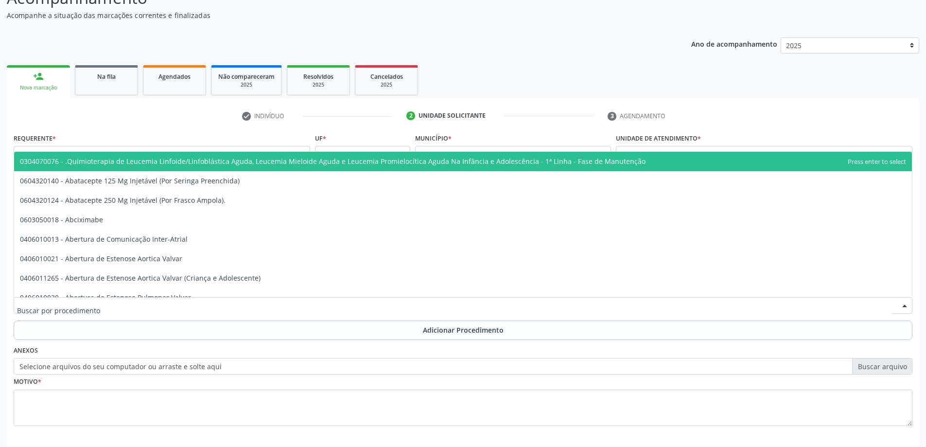
click at [245, 309] on div at bounding box center [463, 305] width 898 height 17
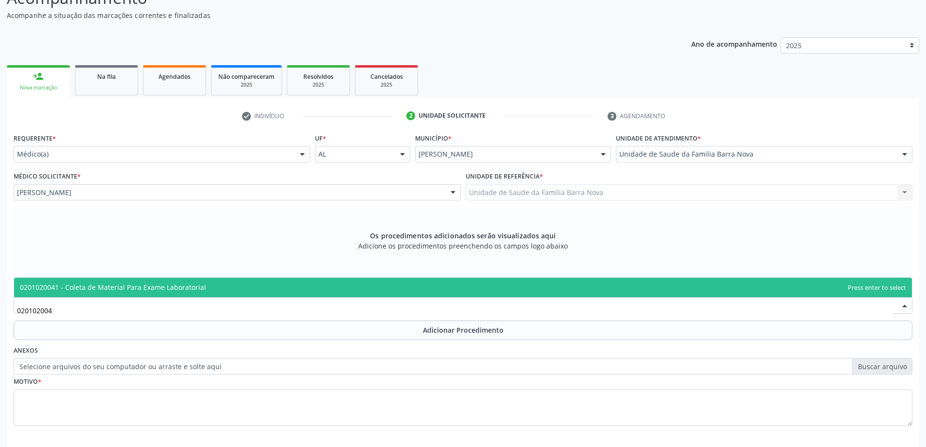
type input "0201020041"
click at [272, 290] on span "0201020041 - Coleta de Material Para Exame Laboratorial" at bounding box center [462, 286] width 897 height 19
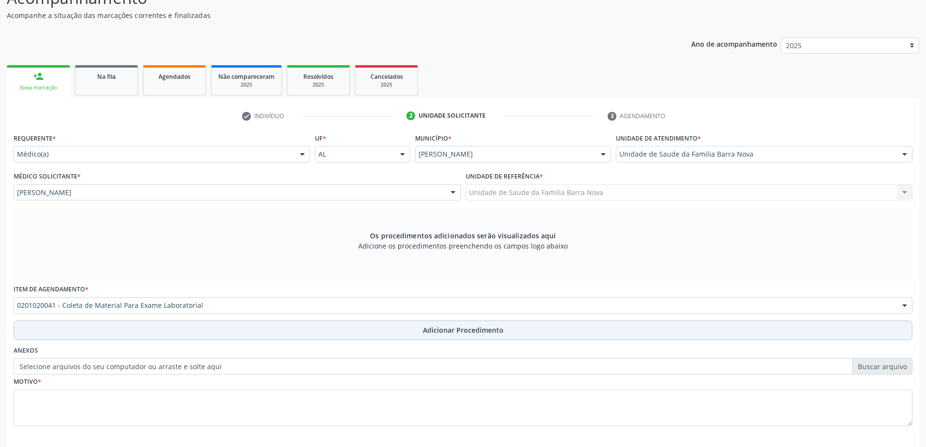
click at [457, 328] on span "Adicionar Procedimento" at bounding box center [463, 330] width 81 height 10
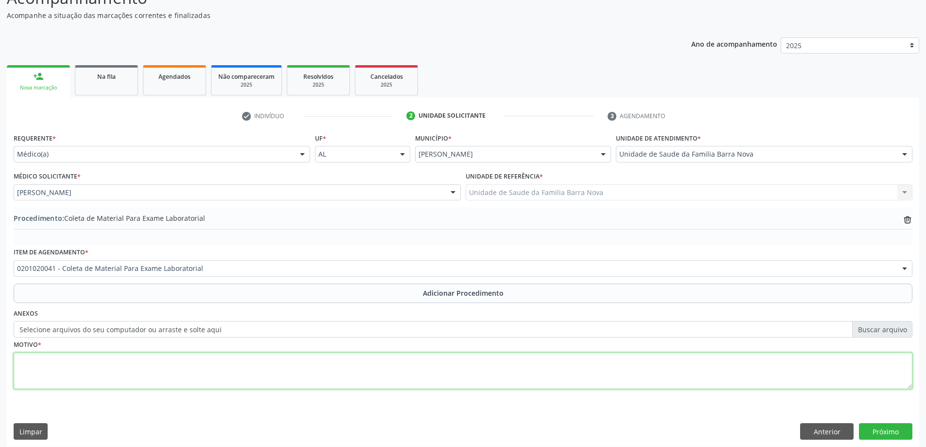
click at [111, 359] on textarea at bounding box center [463, 370] width 898 height 37
type textarea "Palidez cutâneo [MEDICAL_DATA]."
click at [902, 428] on button "Próximo" at bounding box center [885, 431] width 53 height 17
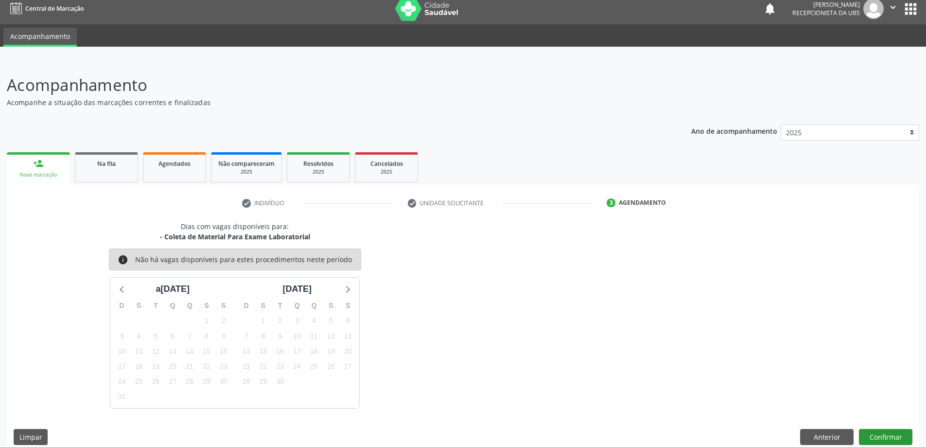
scroll to position [18, 0]
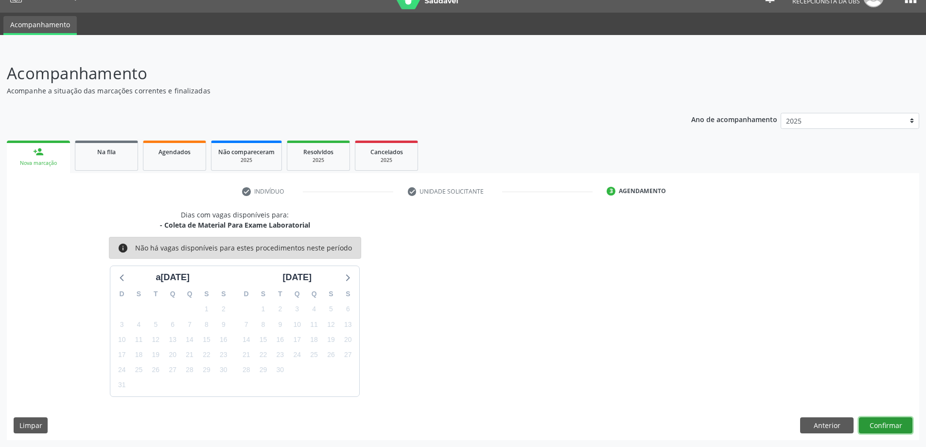
click at [883, 422] on button "Confirmar" at bounding box center [885, 425] width 53 height 17
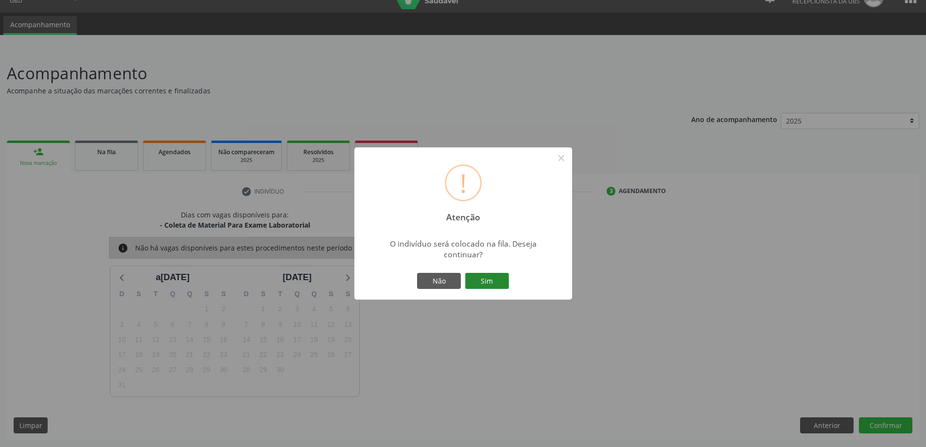
click at [481, 279] on button "Sim" at bounding box center [487, 281] width 44 height 17
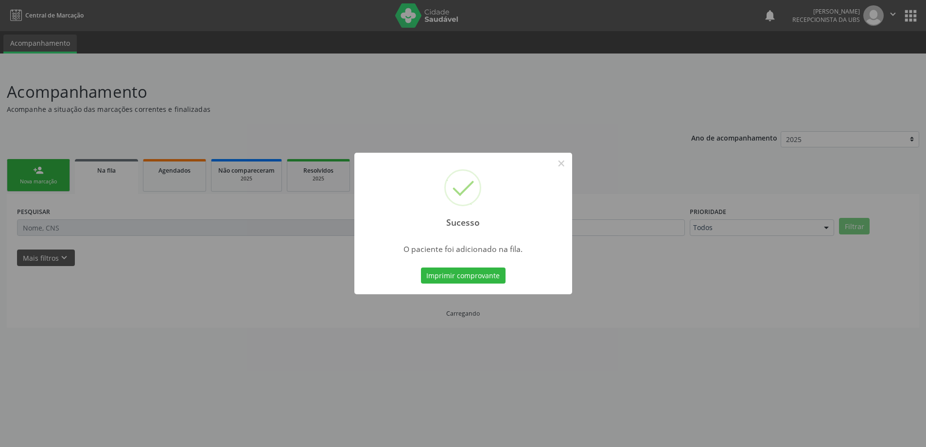
scroll to position [0, 0]
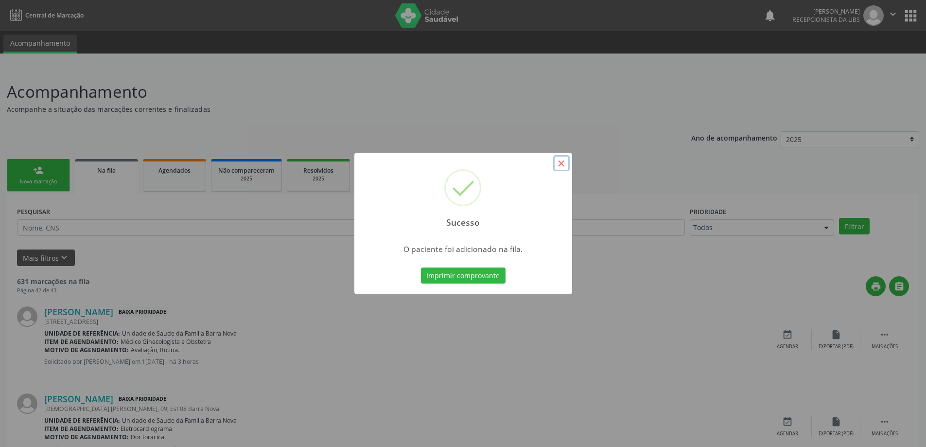
click at [558, 157] on button "×" at bounding box center [561, 163] width 17 height 17
